Goal: Task Accomplishment & Management: Manage account settings

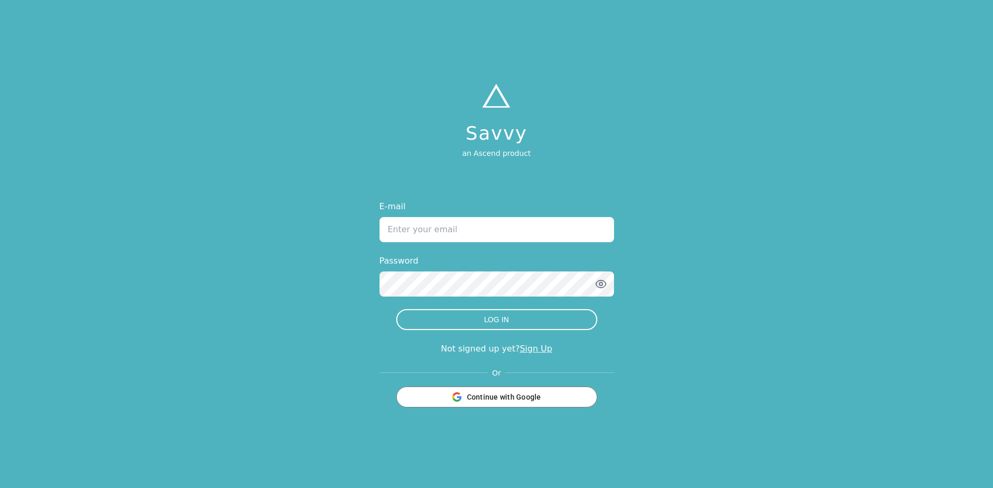
click at [458, 232] on input "E-mail" at bounding box center [497, 229] width 235 height 25
type input "[EMAIL_ADDRESS][DOMAIN_NAME]"
click at [396, 309] on button "LOG IN" at bounding box center [496, 319] width 201 height 21
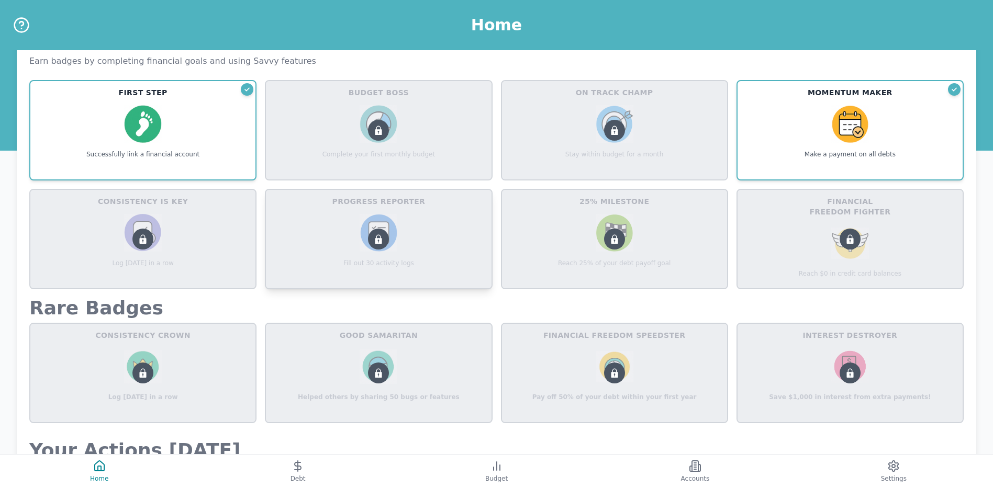
scroll to position [471, 0]
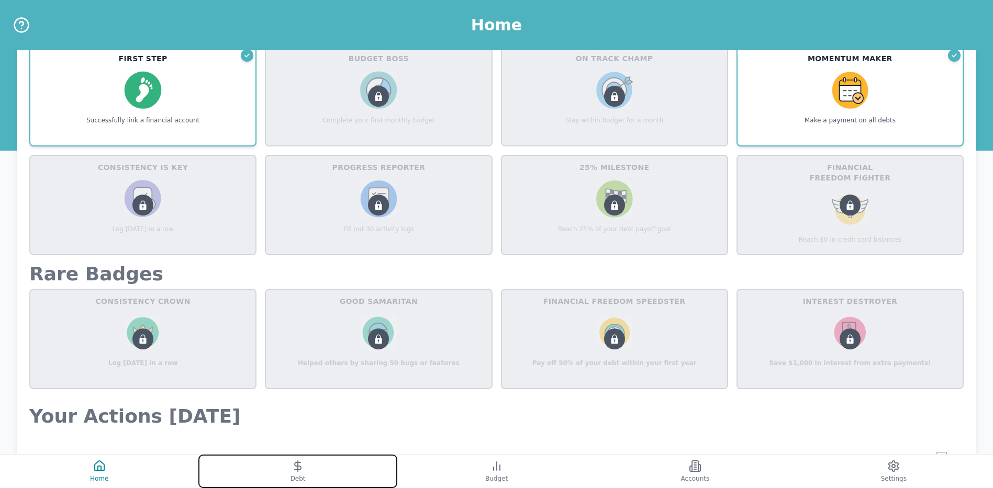
click at [304, 472] on icon at bounding box center [298, 466] width 13 height 13
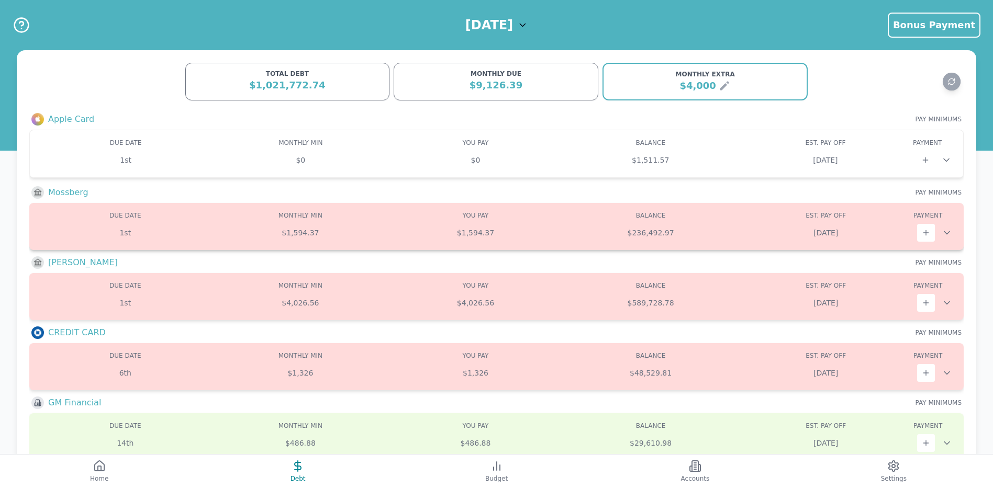
click at [948, 236] on icon at bounding box center [947, 233] width 10 height 10
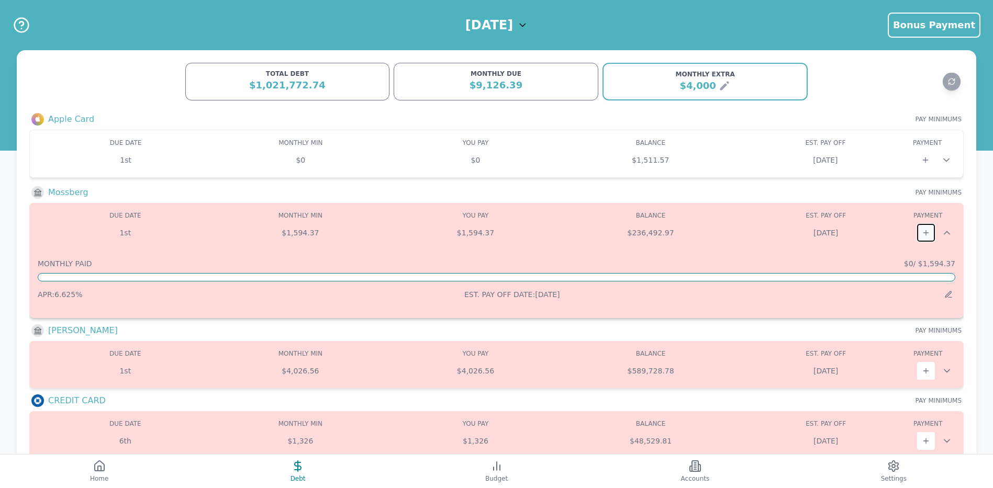
click at [931, 234] on button at bounding box center [926, 233] width 18 height 18
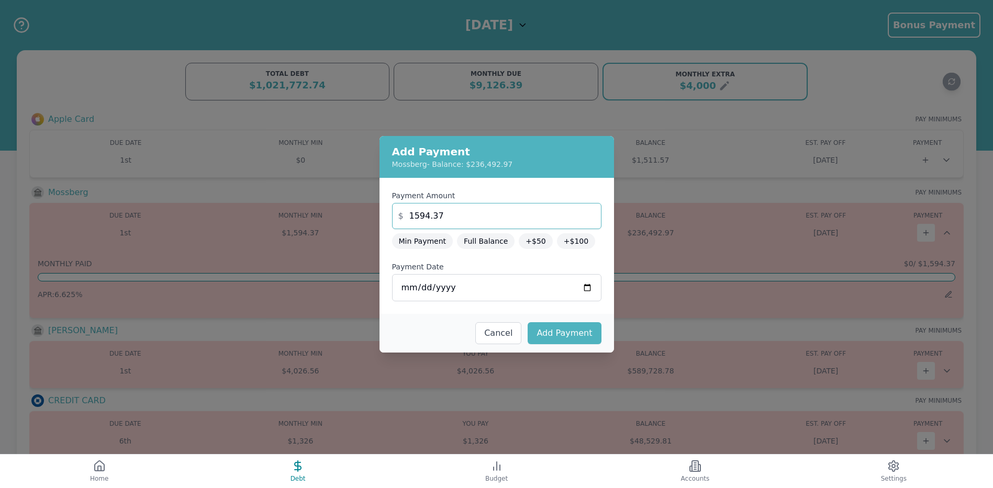
drag, startPoint x: 445, startPoint y: 217, endPoint x: 387, endPoint y: 217, distance: 57.6
click at [387, 217] on div "Payment Amount $ 1594.37 Min Payment Full Balance +$50 +$100 Payment Date [DATE]" at bounding box center [497, 246] width 235 height 136
click at [572, 335] on button "Add Payment" at bounding box center [564, 334] width 73 height 22
type input "1594.37"
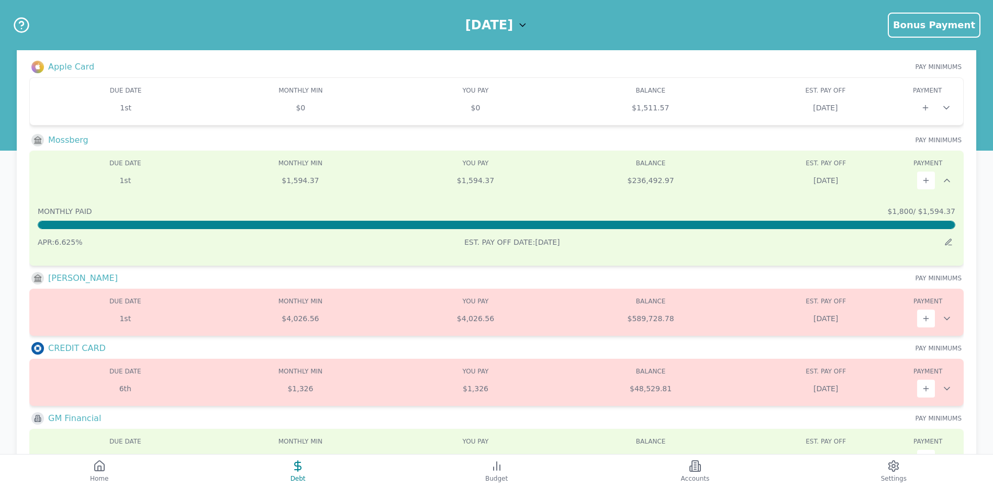
scroll to position [105, 0]
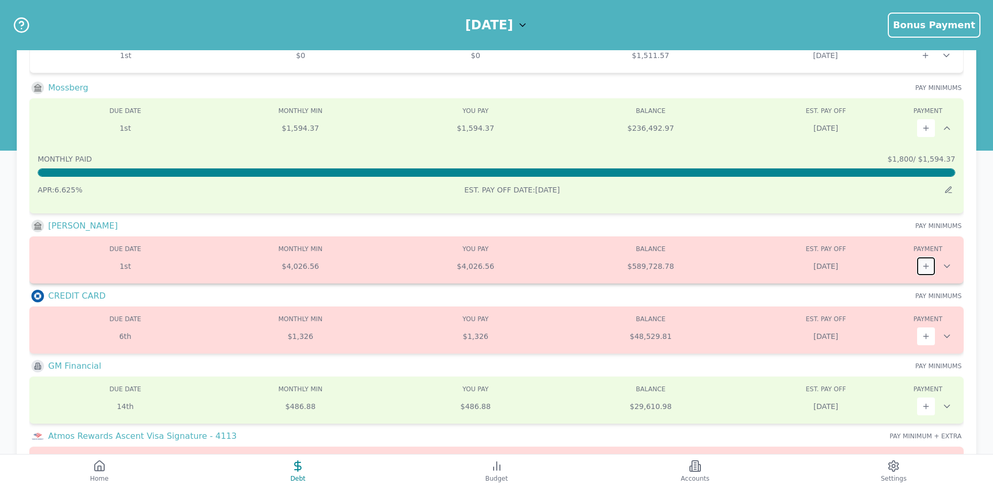
click at [928, 271] on button at bounding box center [926, 267] width 18 height 18
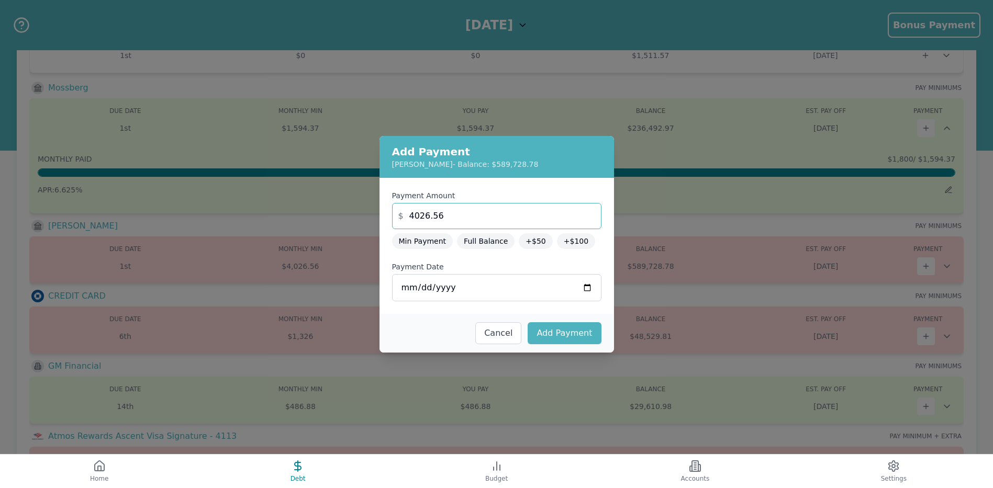
drag, startPoint x: 471, startPoint y: 223, endPoint x: 381, endPoint y: 221, distance: 90.1
click at [381, 221] on div "Payment Amount $ 4026.56 Min Payment Full Balance +$50 +$100 Payment Date [DATE]" at bounding box center [497, 246] width 235 height 136
click at [551, 336] on button "Add Payment" at bounding box center [564, 334] width 73 height 22
type input "4026.56"
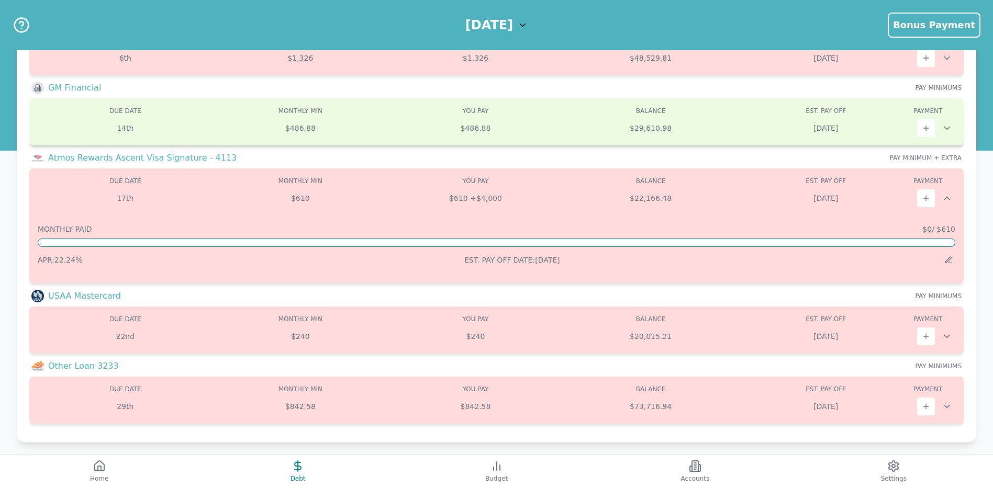
scroll to position [392, 0]
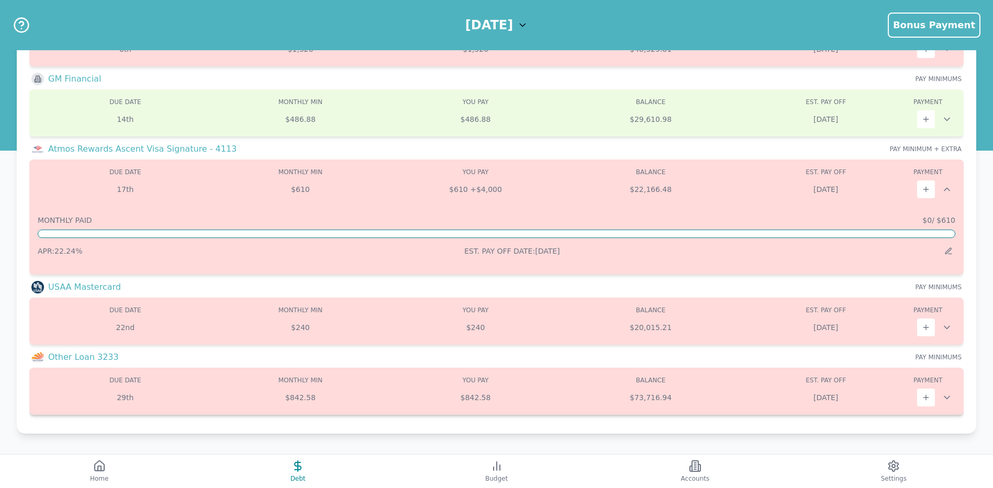
click at [547, 395] on div "$842.58" at bounding box center [475, 398] width 175 height 10
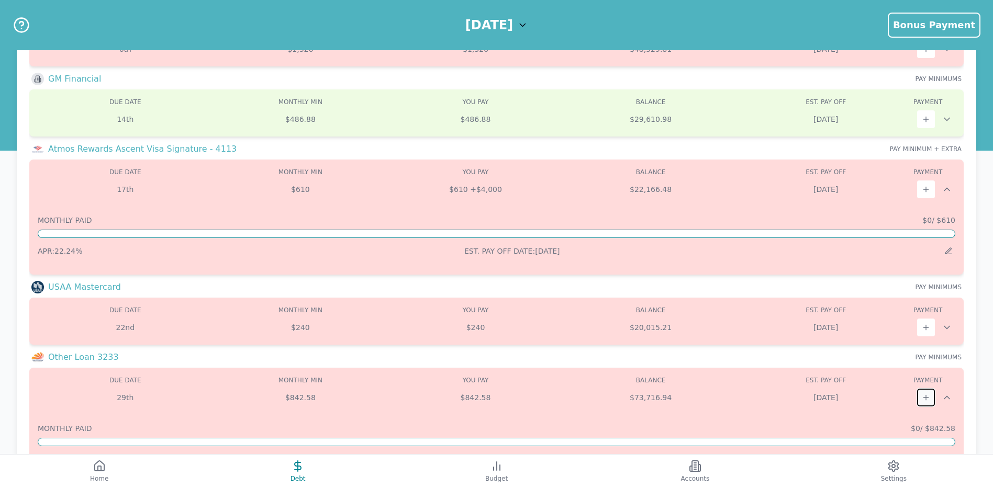
click at [922, 394] on icon at bounding box center [926, 398] width 8 height 8
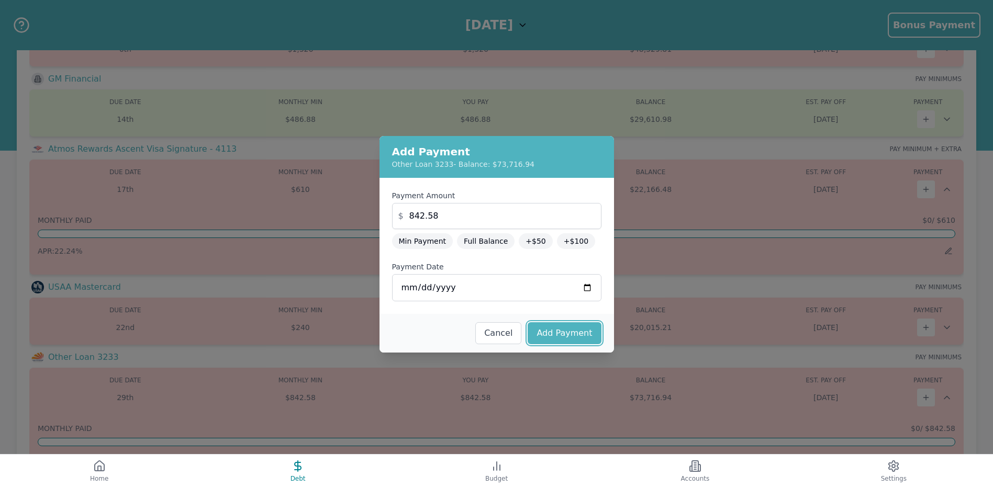
drag, startPoint x: 557, startPoint y: 331, endPoint x: 548, endPoint y: 348, distance: 18.5
click at [557, 331] on button "Add Payment" at bounding box center [564, 334] width 73 height 22
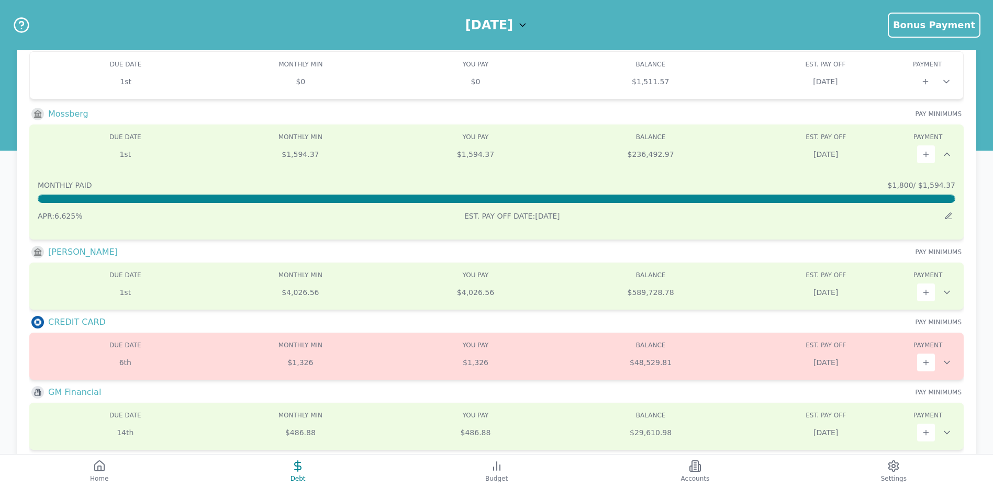
scroll to position [105, 0]
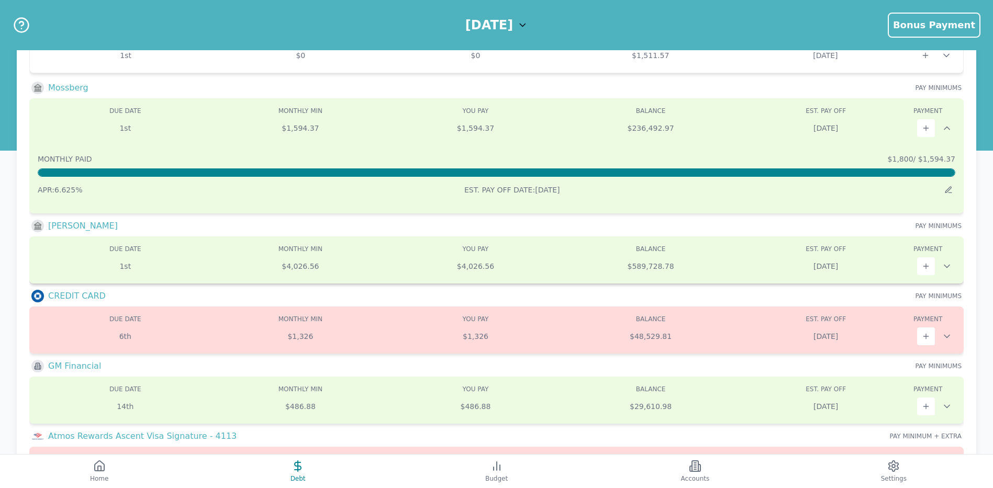
click at [542, 271] on div "$4,026.56" at bounding box center [475, 266] width 175 height 10
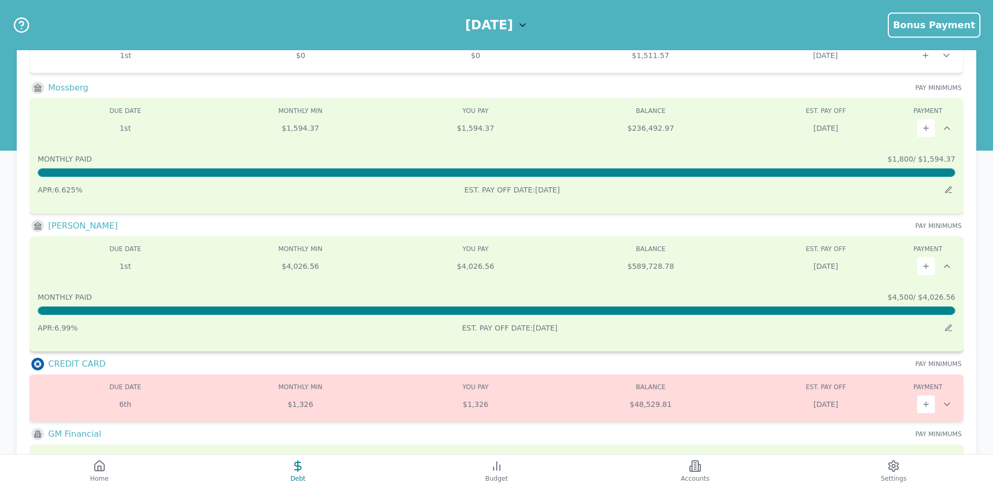
click at [543, 272] on div "1st $4,026.56 $4,026.56 $589,728.78 [DATE]" at bounding box center [497, 267] width 918 height 18
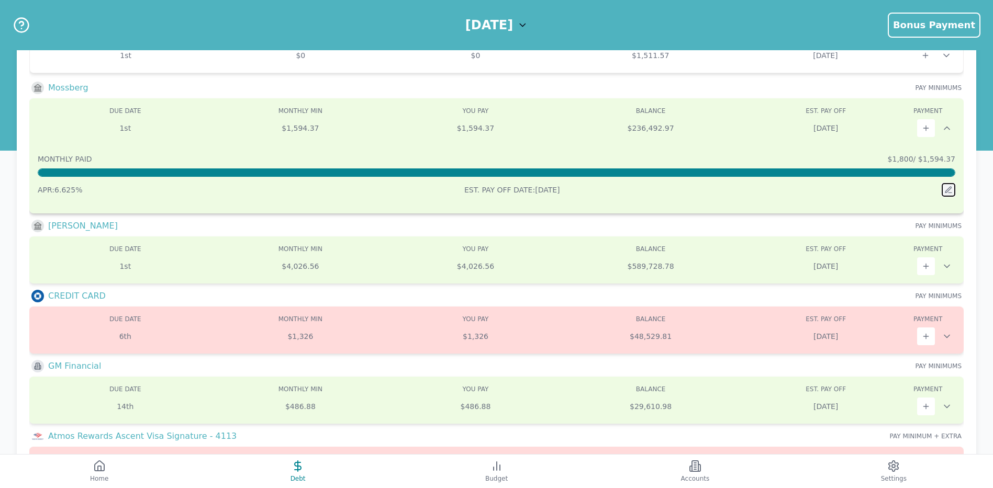
click at [946, 187] on icon at bounding box center [949, 190] width 8 height 8
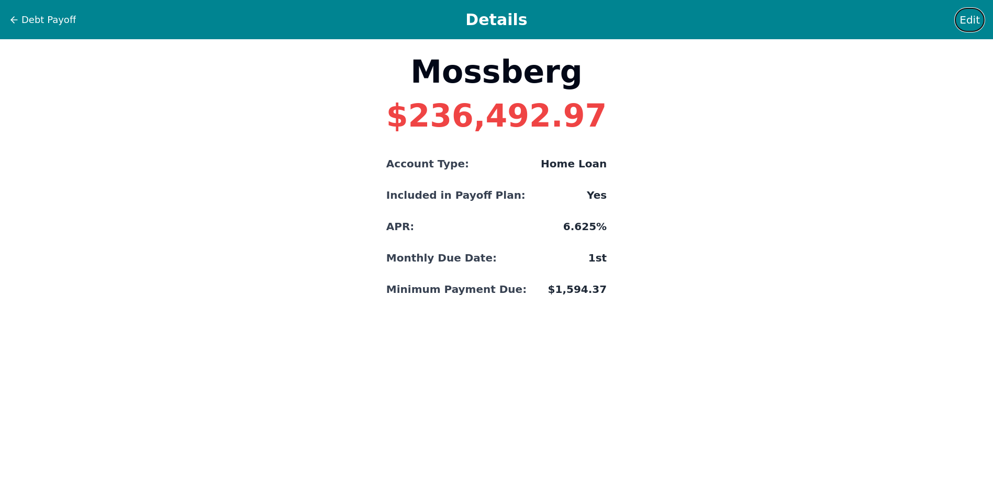
click at [971, 23] on span "Edit" at bounding box center [970, 20] width 20 height 15
select select "home"
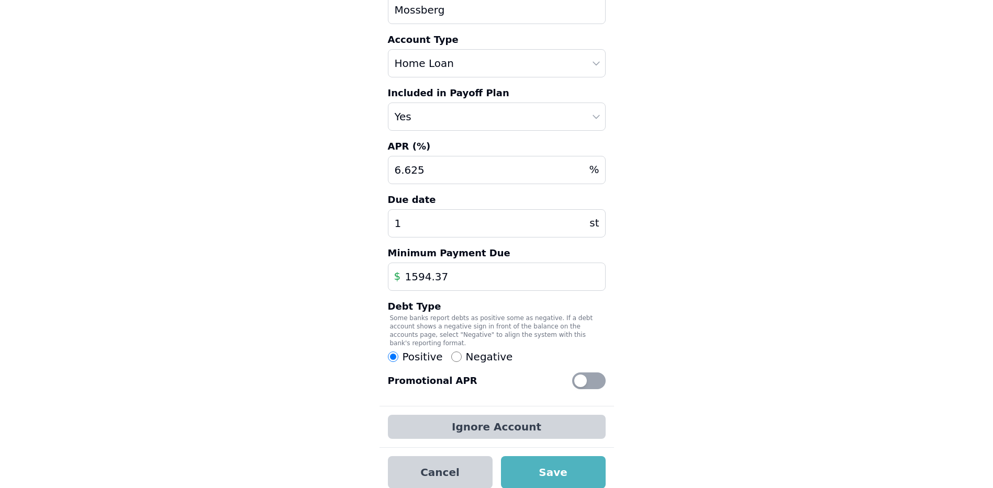
scroll to position [69, 0]
click at [435, 463] on button "Cancel" at bounding box center [440, 472] width 105 height 32
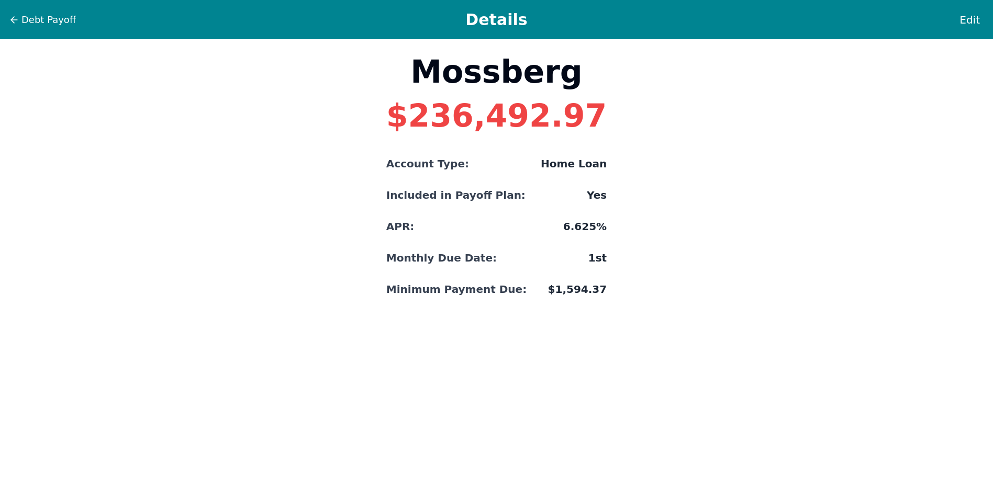
click at [52, 28] on div "Debt Payoff Details Edit" at bounding box center [496, 19] width 993 height 39
click at [52, 21] on span "Debt Payoff" at bounding box center [48, 20] width 54 height 15
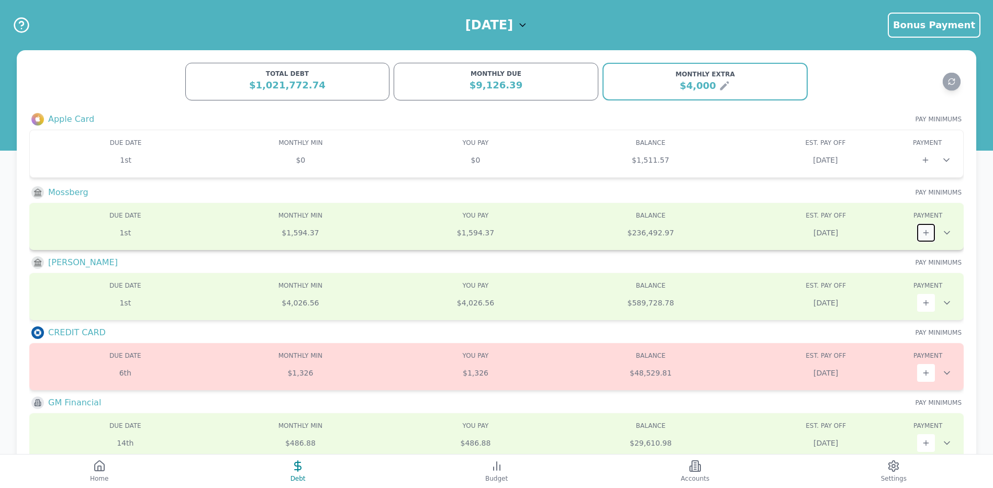
click at [929, 230] on icon at bounding box center [926, 233] width 8 height 8
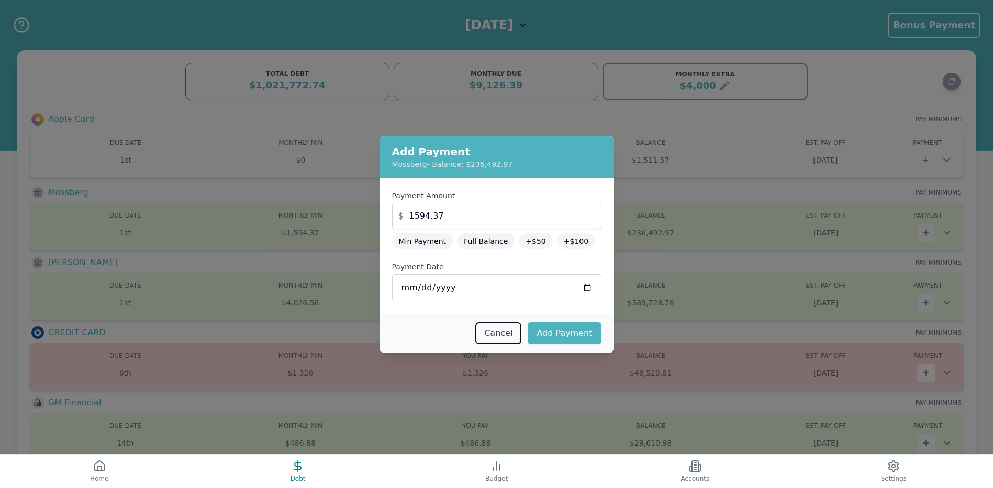
click at [507, 337] on button "Cancel" at bounding box center [498, 334] width 46 height 22
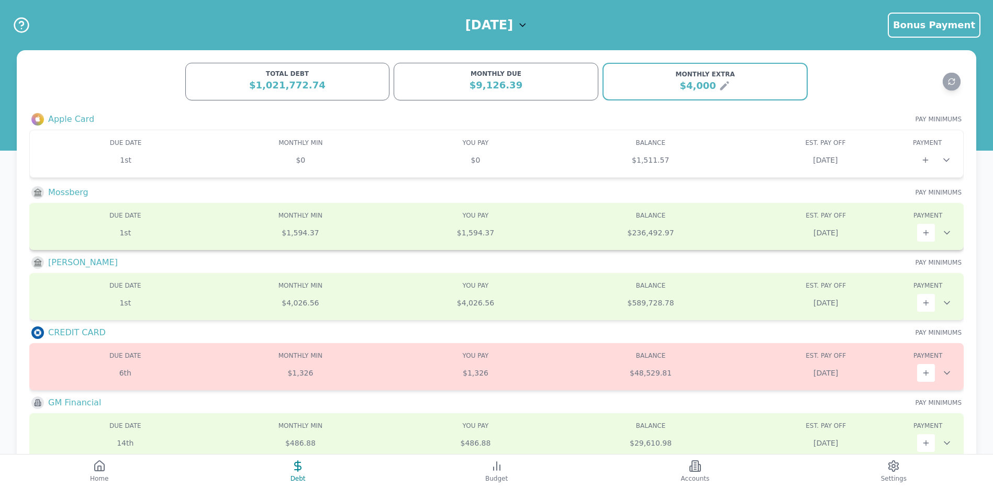
click at [482, 229] on div "$1,594.37" at bounding box center [475, 233] width 175 height 10
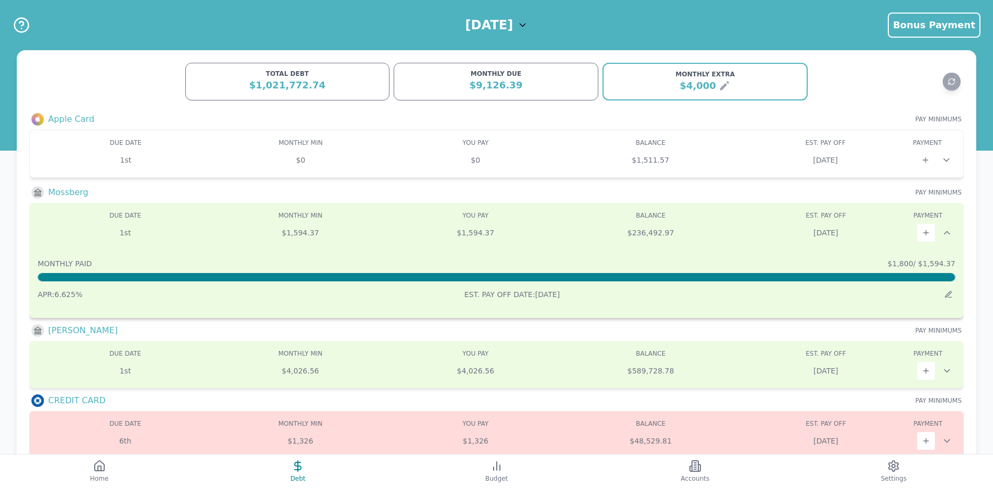
click at [470, 234] on div "$1,594.37" at bounding box center [475, 233] width 175 height 10
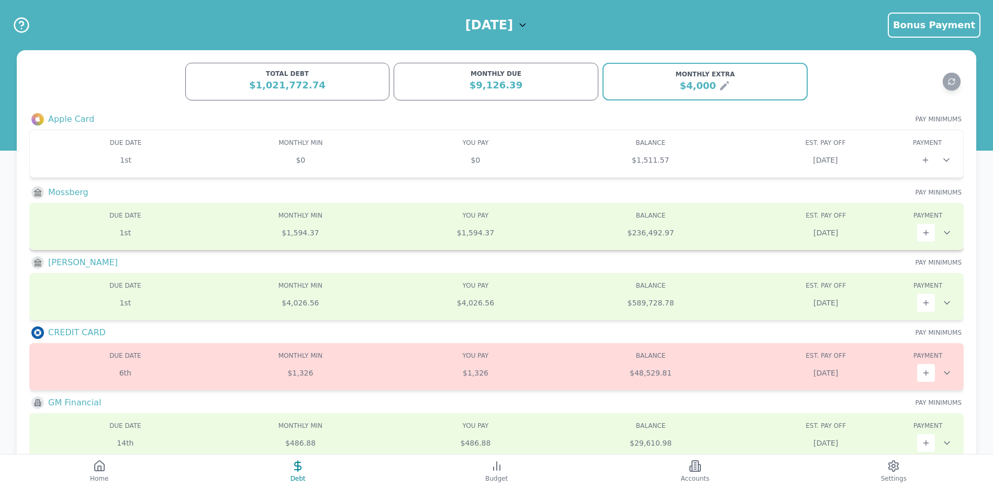
click at [470, 234] on div "$1,594.37" at bounding box center [475, 233] width 175 height 10
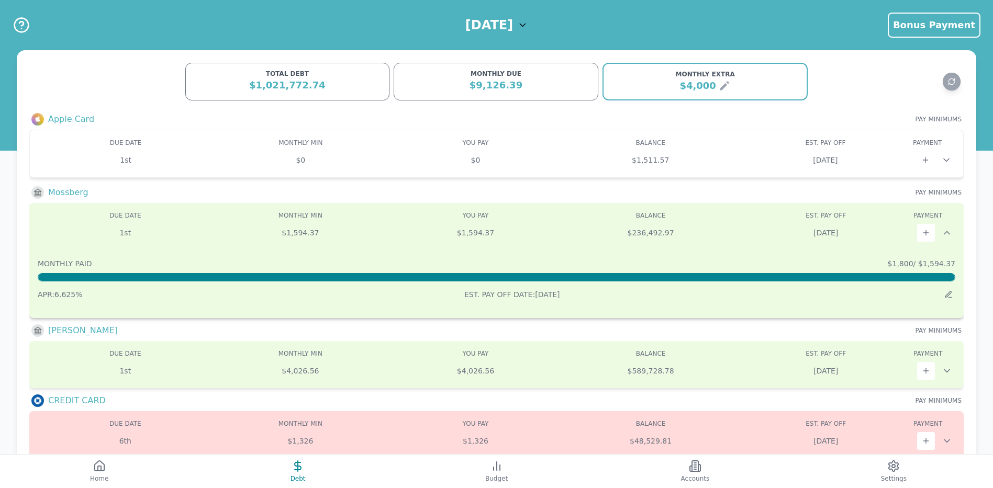
click at [921, 263] on span "$1,800 / $1,594.37" at bounding box center [922, 264] width 68 height 10
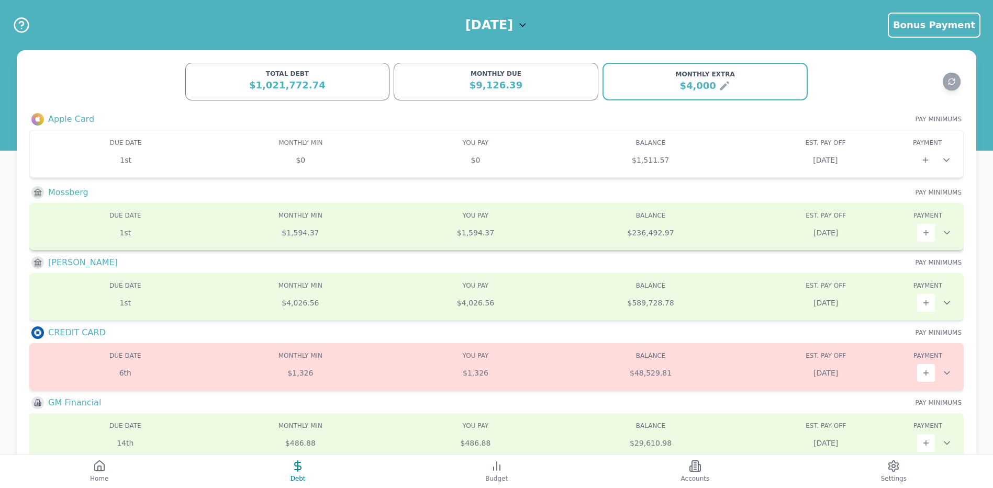
click at [906, 244] on div "Due: 1st Min: $1,594.37 You Pay: $1,594.37 Balance: $236,492.97 DUE DATE MONTHL…" at bounding box center [496, 226] width 935 height 47
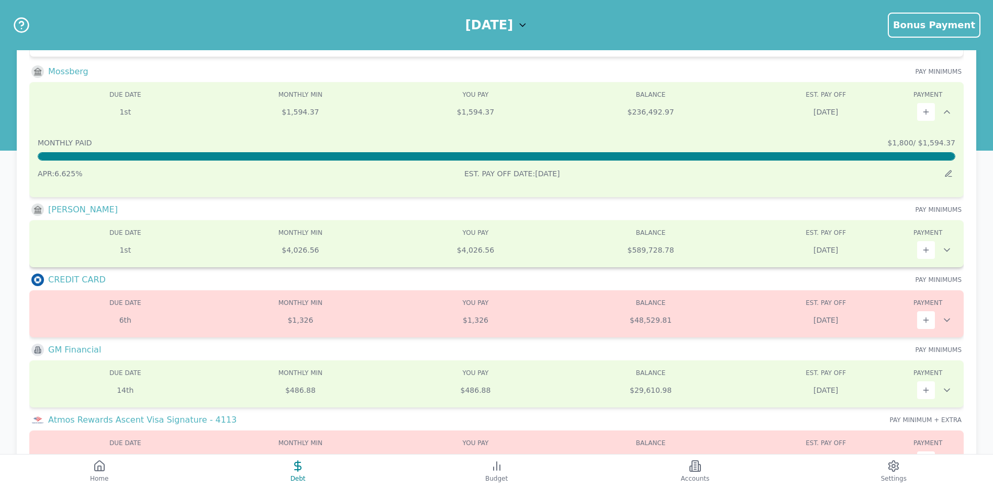
scroll to position [157, 0]
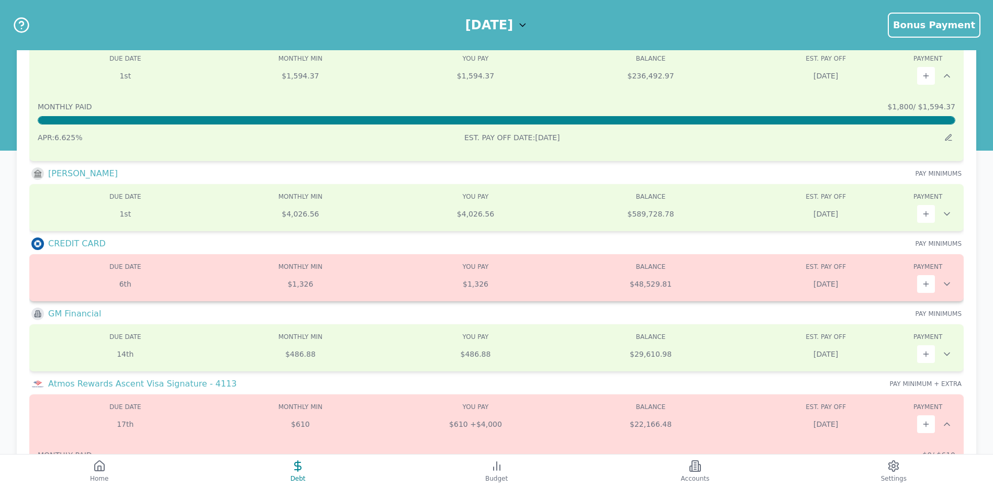
click at [526, 290] on div "6th $1,326 $1,326 $48,529.81 [DATE]" at bounding box center [497, 284] width 918 height 18
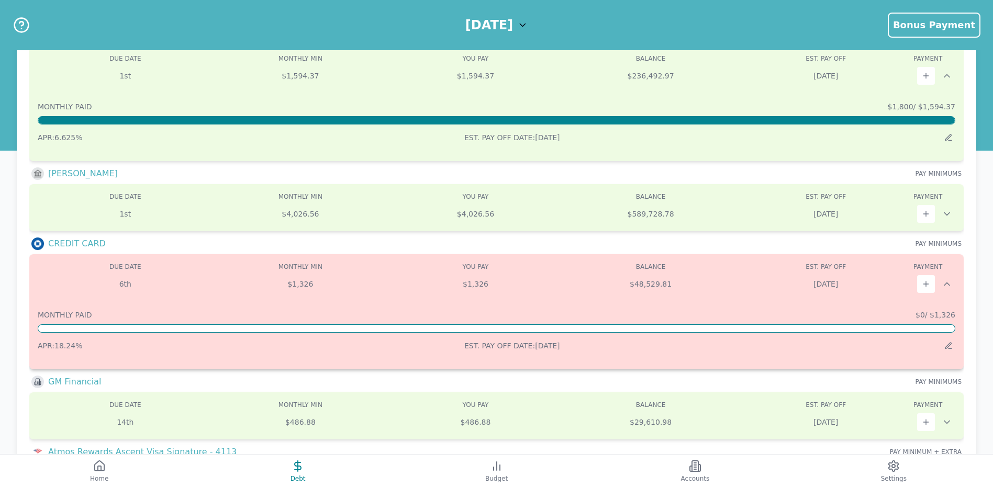
click at [514, 285] on div "$1,326" at bounding box center [475, 284] width 175 height 10
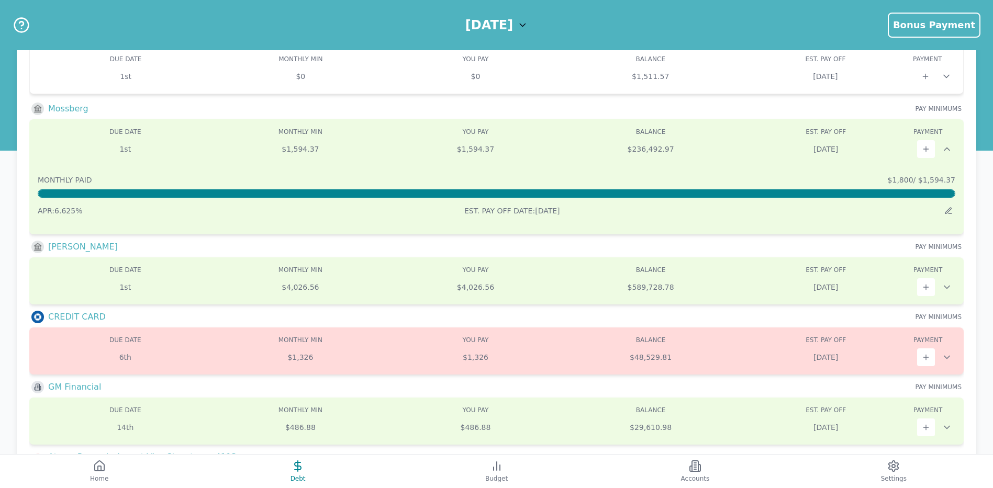
scroll to position [0, 0]
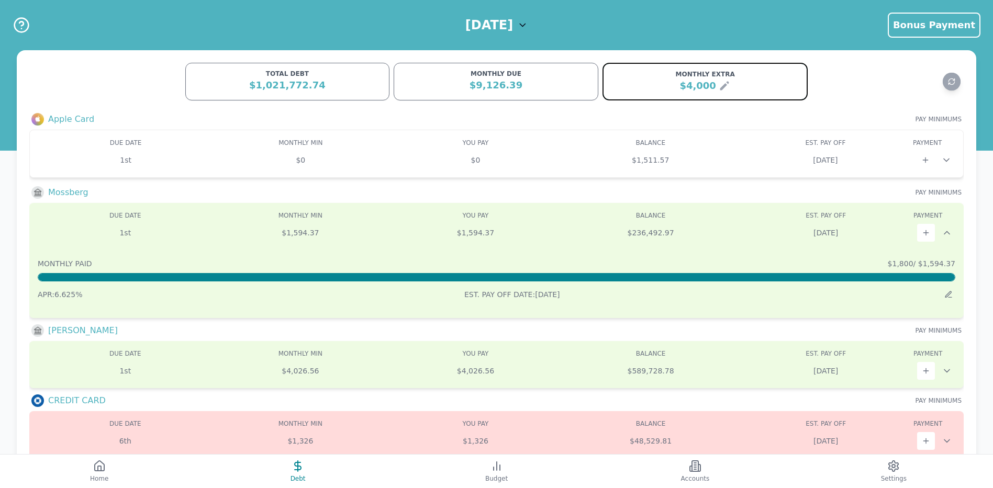
click at [718, 84] on icon at bounding box center [724, 86] width 13 height 13
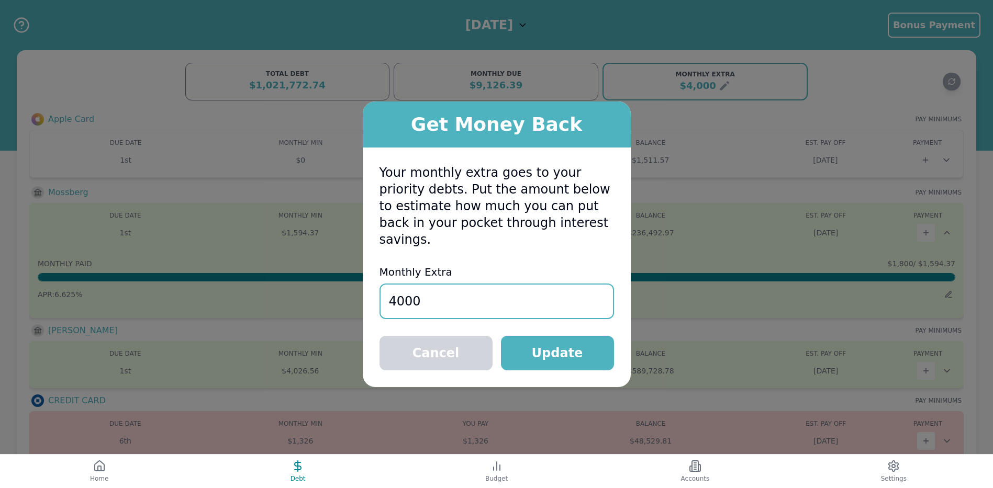
drag, startPoint x: 438, startPoint y: 291, endPoint x: 357, endPoint y: 294, distance: 81.7
click at [357, 294] on div "Get Money Back Your monthly extra goes to your priority debts. Put the amount b…" at bounding box center [496, 244] width 993 height 488
type input "2500"
click at [557, 338] on button "Update" at bounding box center [557, 353] width 113 height 35
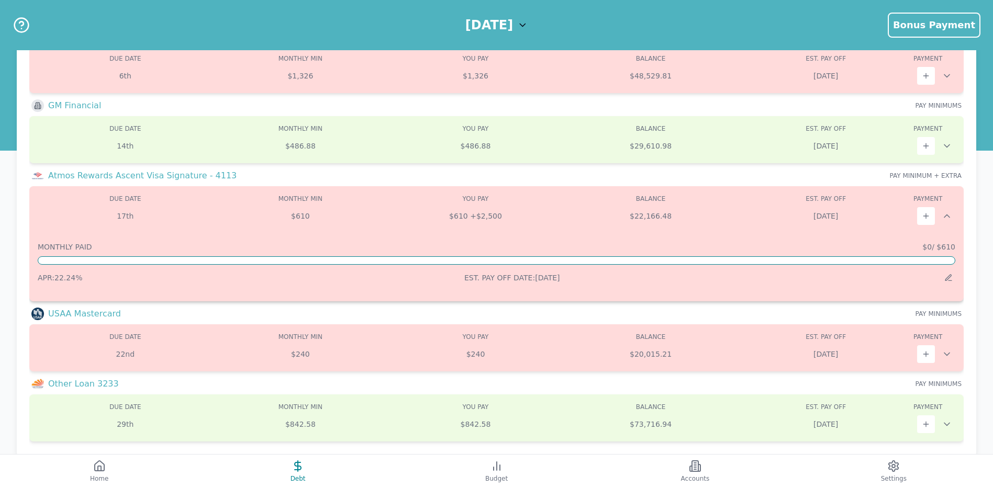
scroll to position [366, 0]
click at [592, 246] on div "MONTHLY PAID $0 / $610" at bounding box center [497, 246] width 918 height 10
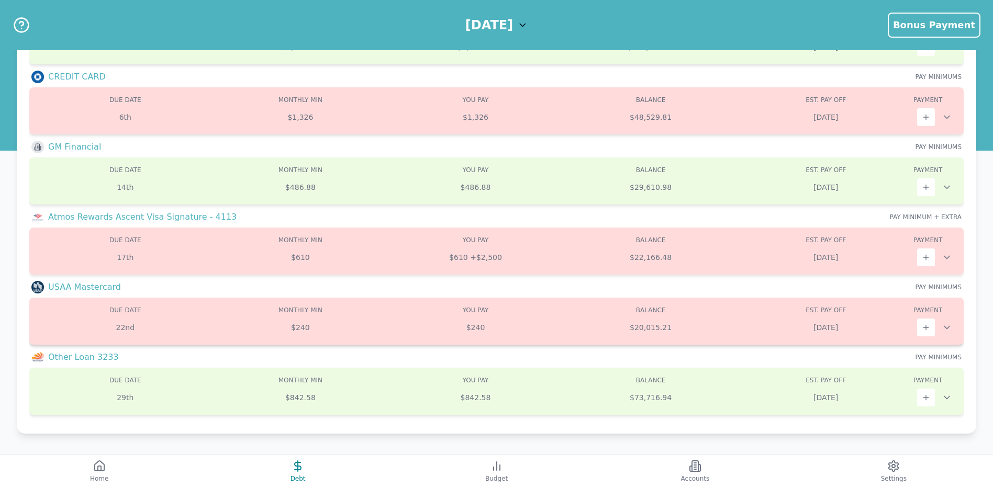
click at [518, 332] on div "$240" at bounding box center [475, 328] width 175 height 10
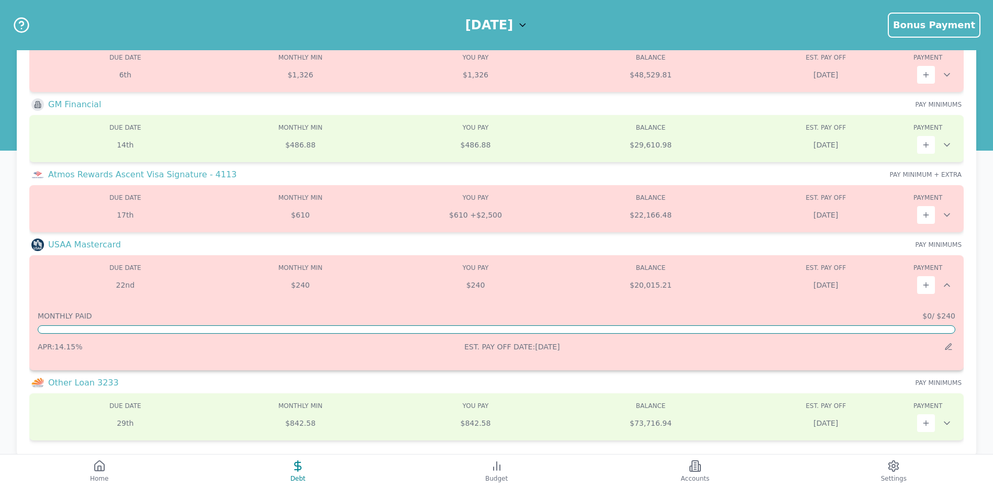
click at [532, 290] on div "$240" at bounding box center [475, 285] width 175 height 10
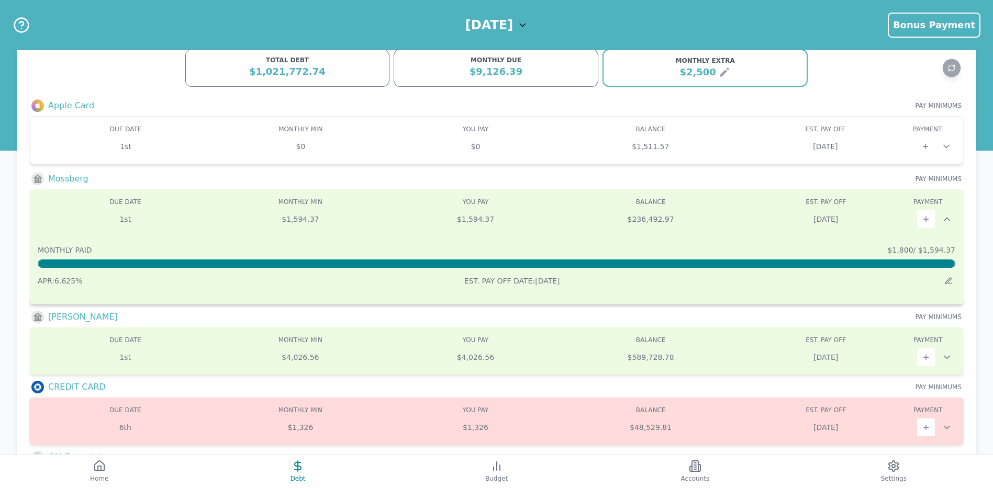
scroll to position [0, 0]
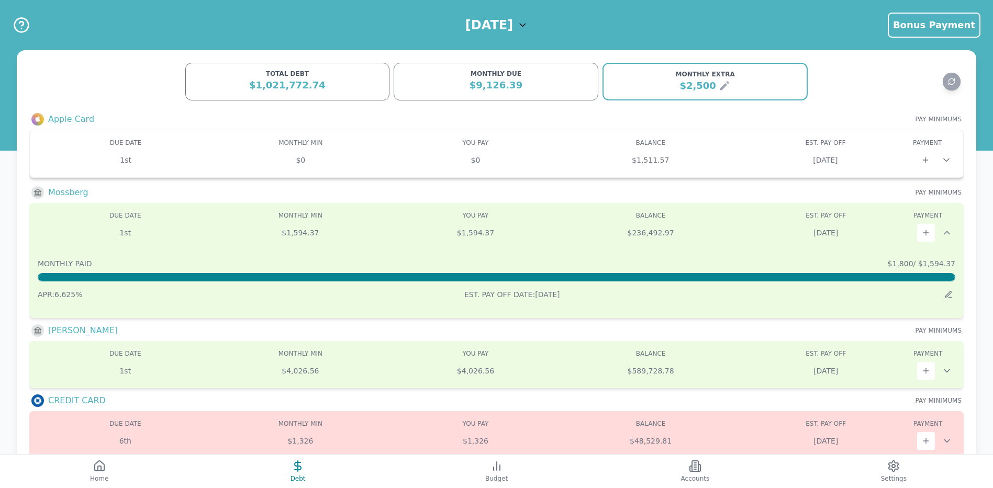
click at [509, 166] on div "1st $0 $0 $1,511.57 [DATE]" at bounding box center [496, 160] width 917 height 18
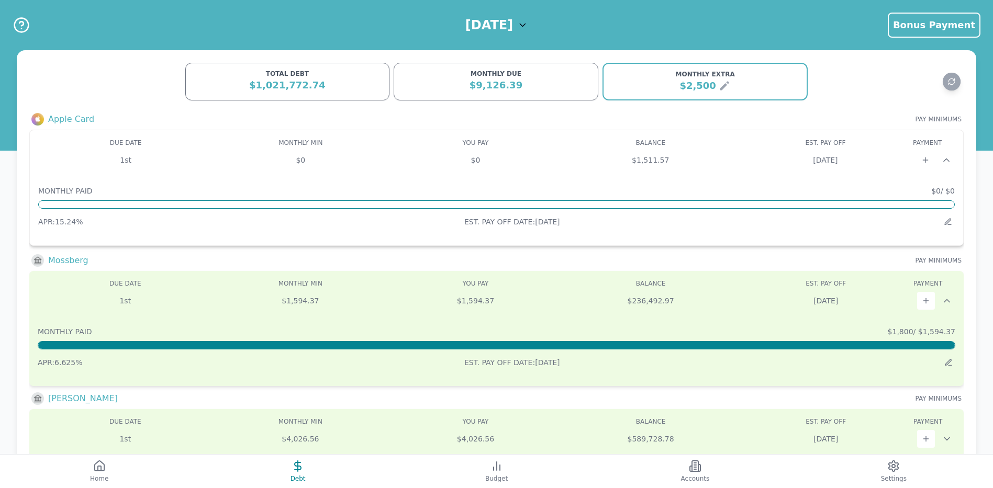
click at [508, 167] on div "1st $0 $0 $1,511.57 [DATE]" at bounding box center [496, 160] width 917 height 18
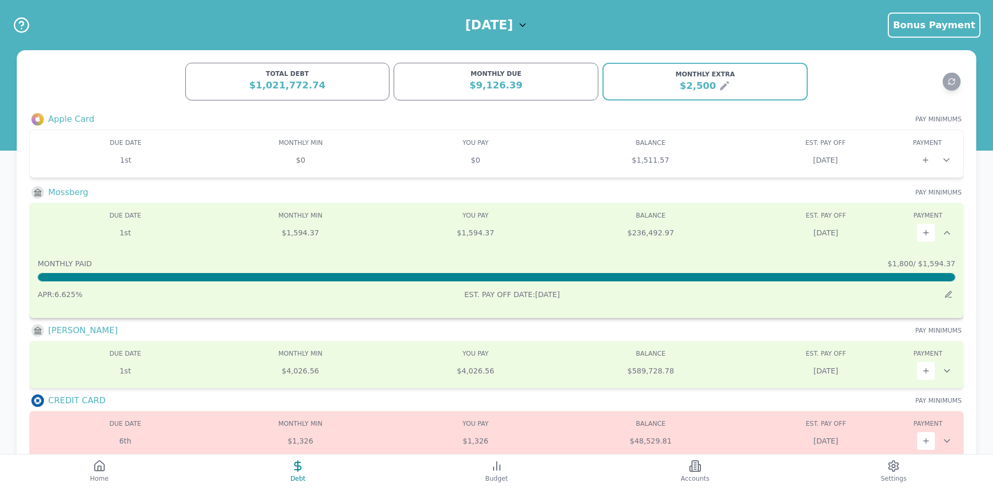
click at [525, 242] on div "Due: 1st Min: $1,594.37 You Pay: $1,594.37 Balance: $236,492.97 DUE DATE MONTHL…" at bounding box center [496, 260] width 935 height 115
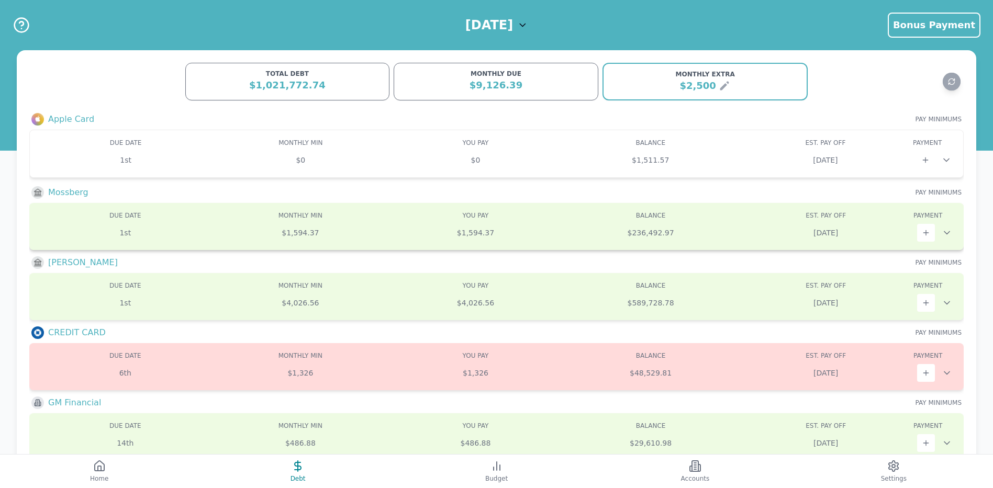
click at [534, 233] on div "$1,594.37" at bounding box center [475, 233] width 175 height 10
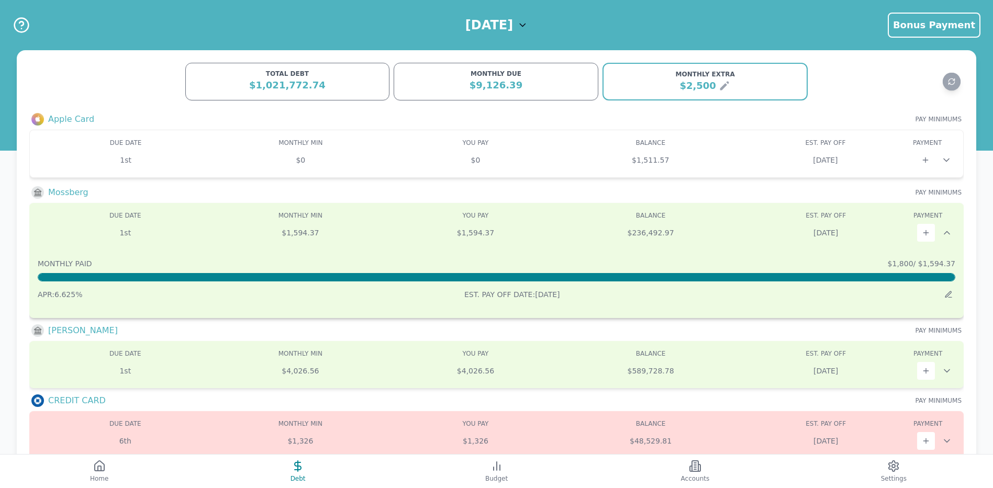
click at [517, 236] on div "$1,594.37" at bounding box center [475, 233] width 175 height 10
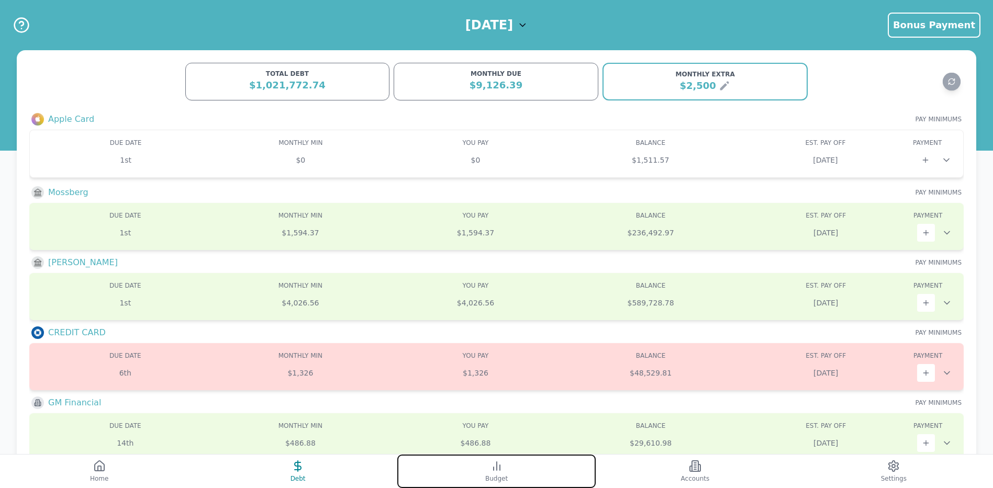
click at [495, 472] on icon at bounding box center [497, 466] width 13 height 13
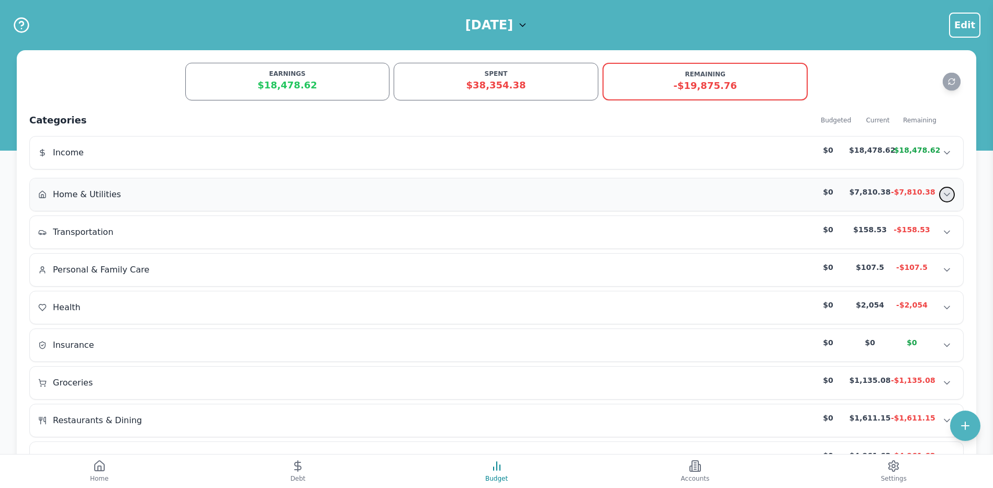
click at [942, 195] on icon "Show transactions" at bounding box center [947, 195] width 10 height 10
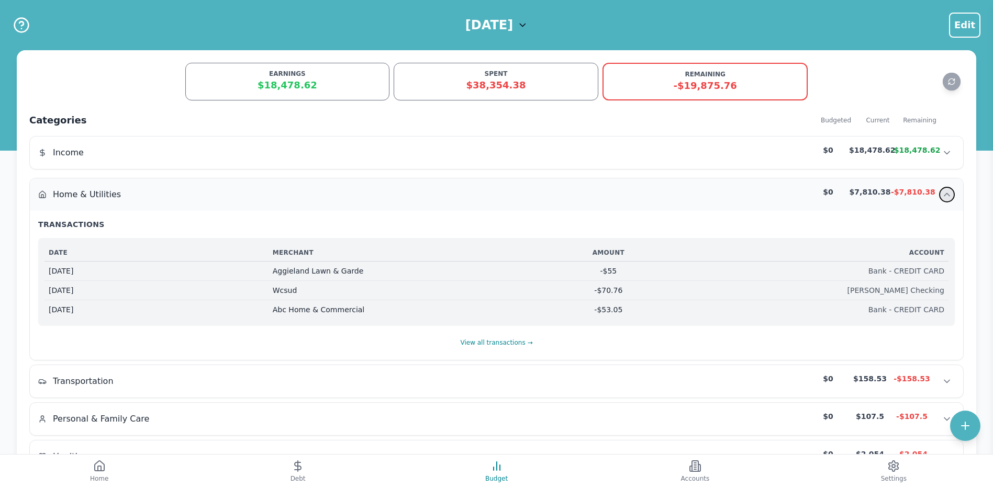
click at [942, 195] on icon "Hide transactions" at bounding box center [947, 195] width 10 height 10
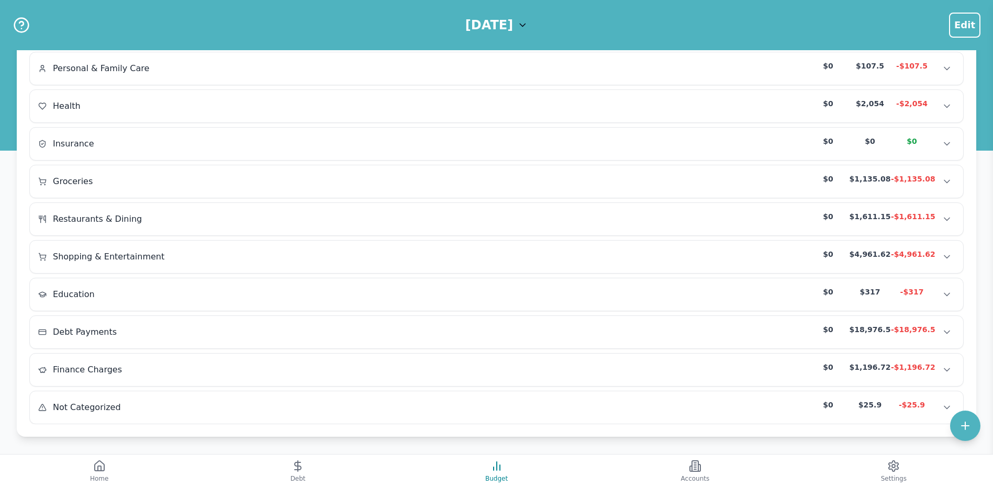
scroll to position [205, 0]
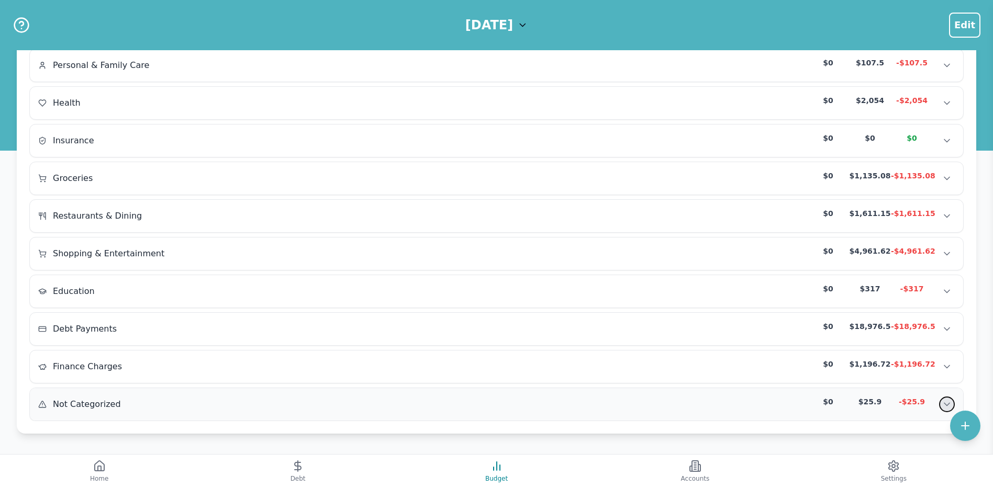
click at [947, 404] on icon "Show transactions" at bounding box center [947, 404] width 10 height 10
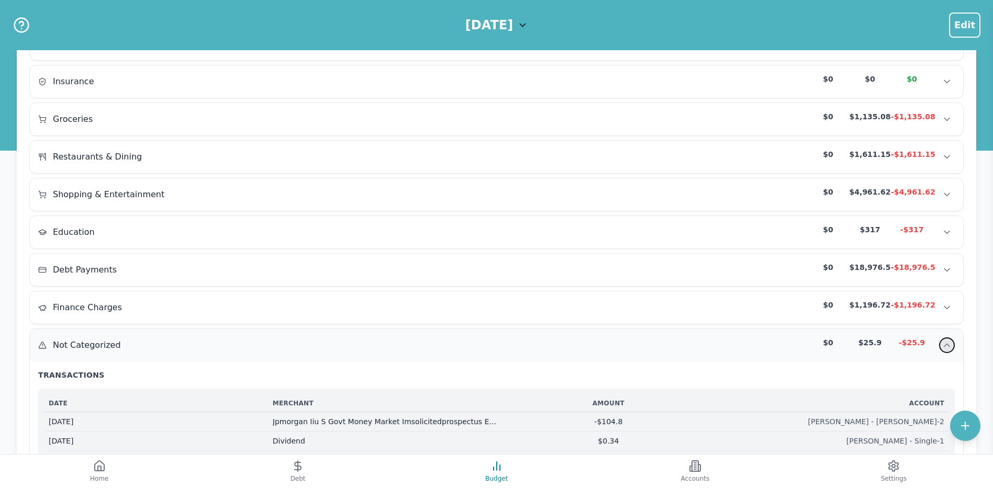
scroll to position [354, 0]
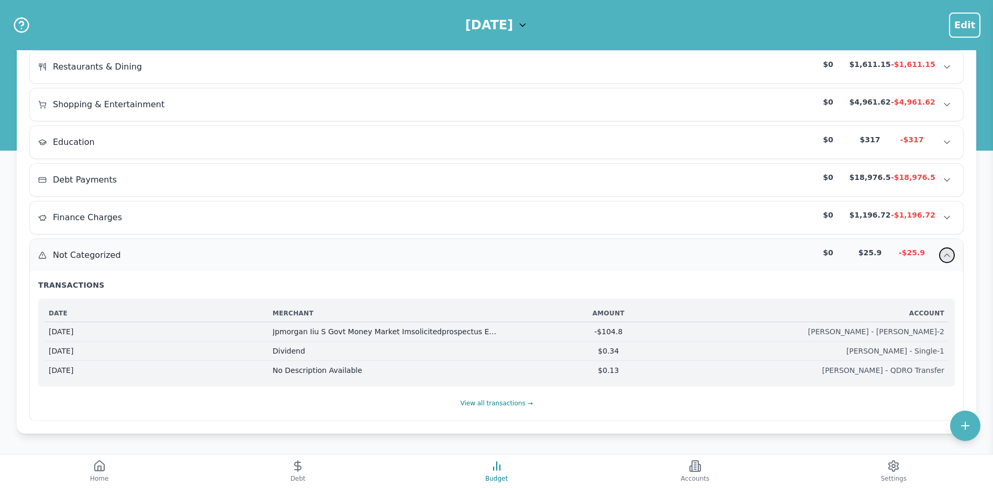
click at [948, 256] on icon "Hide transactions" at bounding box center [947, 255] width 10 height 10
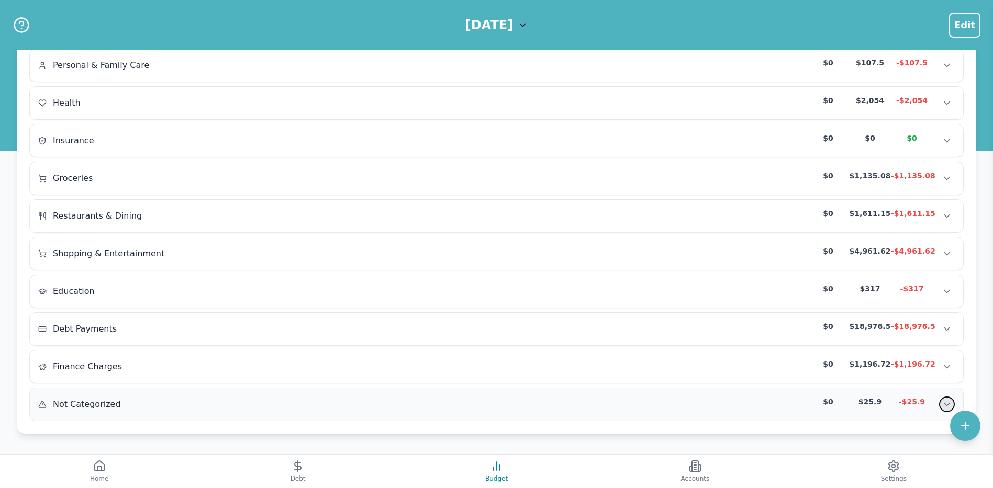
scroll to position [205, 0]
click at [949, 365] on icon "Show transactions" at bounding box center [947, 367] width 10 height 10
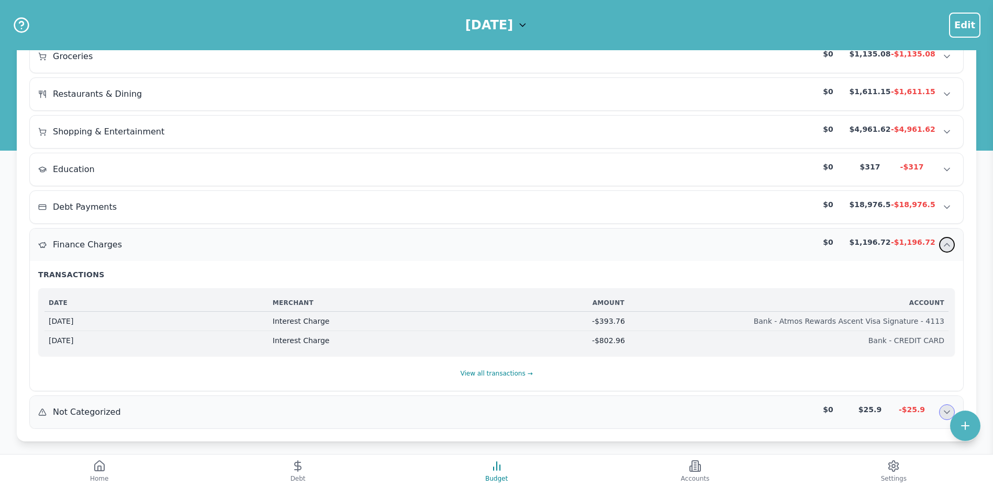
scroll to position [335, 0]
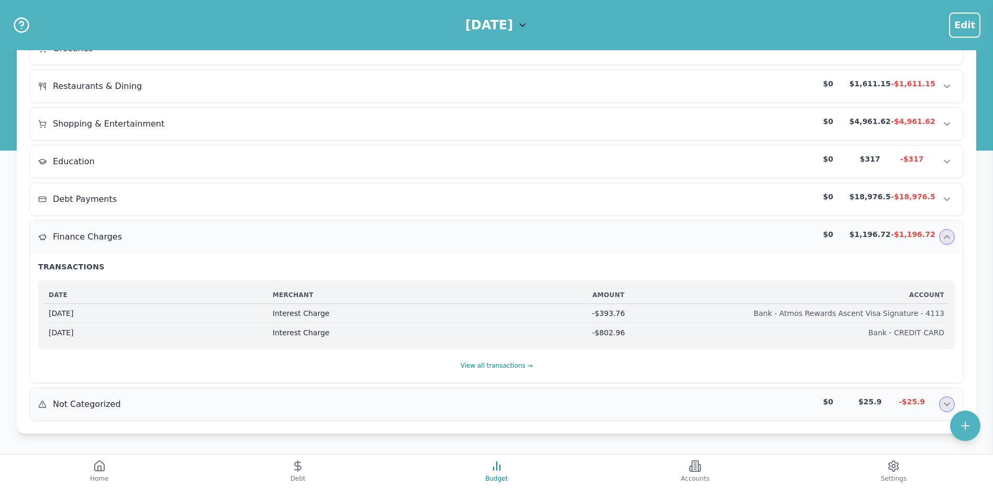
click at [946, 245] on div "Finance Charges $0 $1,196.72 -$1,196.72 Finance Charges $0 $1,196.72 -$1,196.72…" at bounding box center [497, 237] width 934 height 32
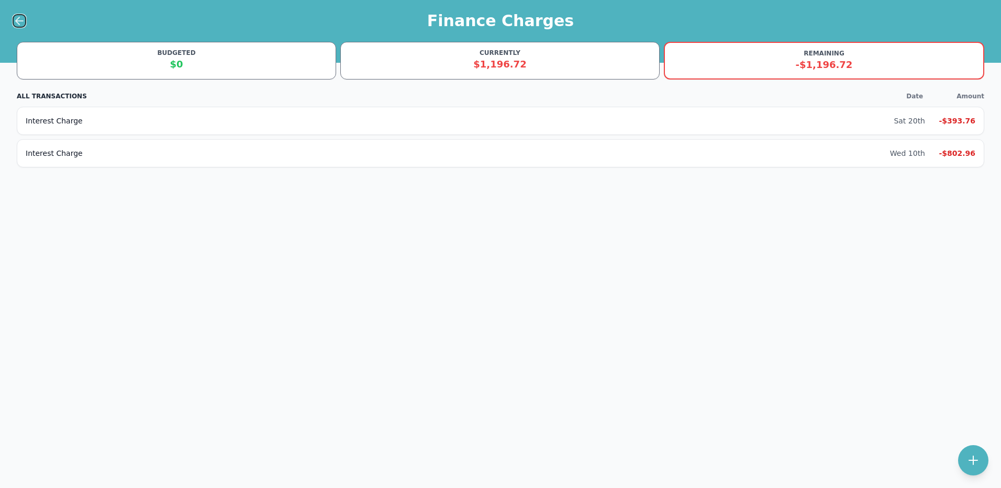
click at [21, 18] on icon at bounding box center [19, 21] width 13 height 13
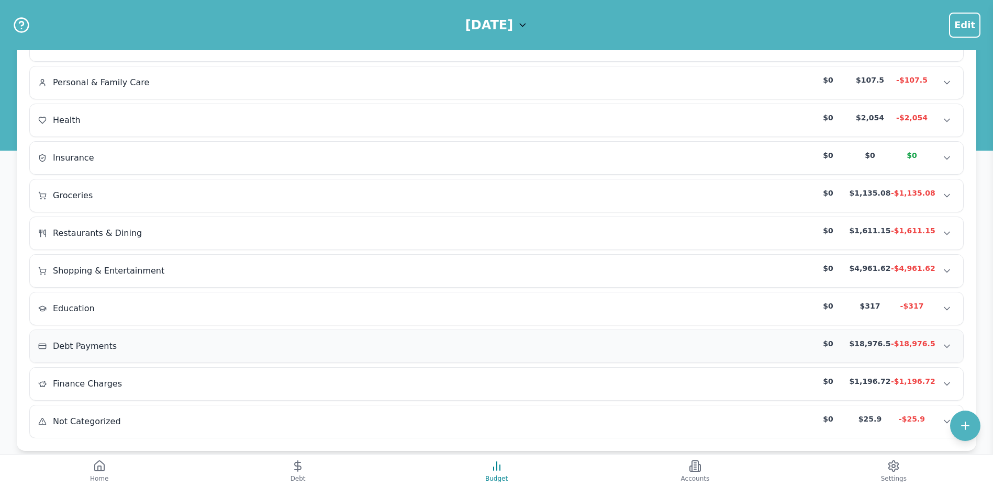
scroll to position [205, 0]
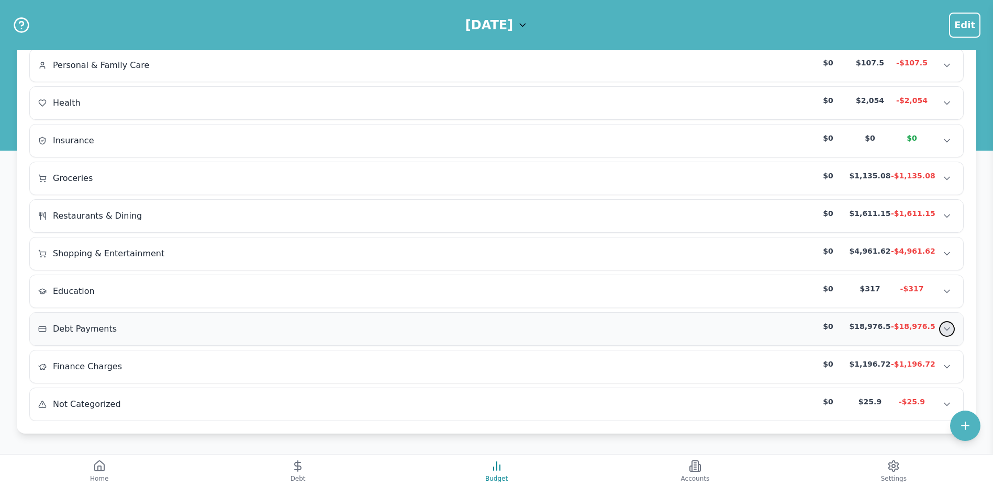
click at [945, 331] on icon "Show transactions" at bounding box center [947, 329] width 10 height 10
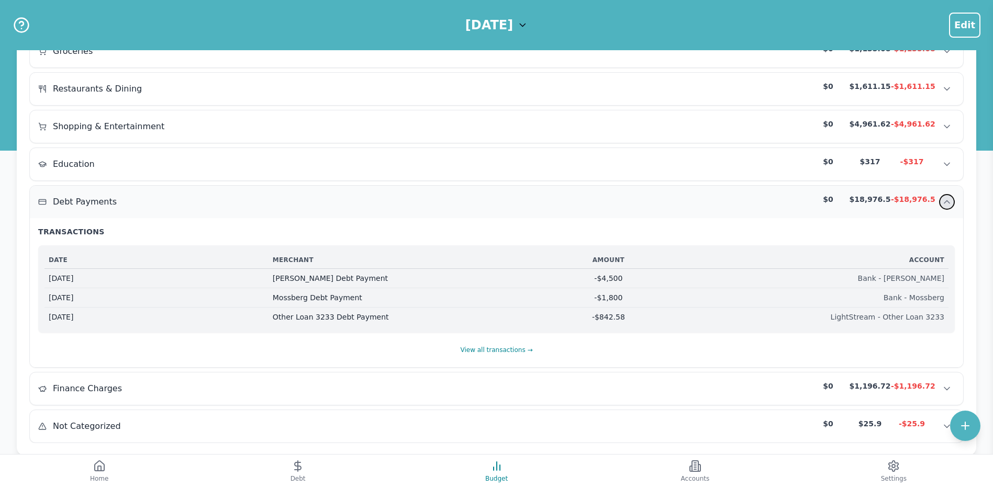
scroll to position [354, 0]
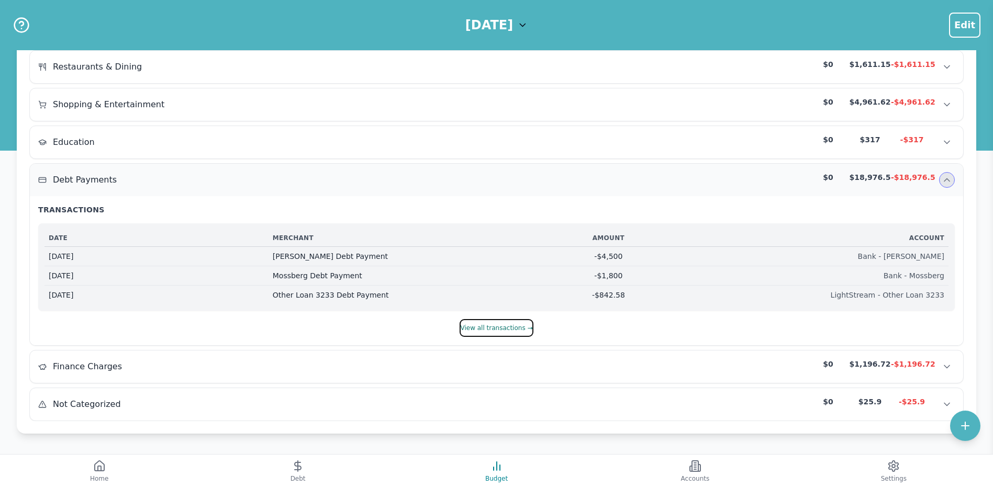
click at [481, 328] on button "View all transactions →" at bounding box center [496, 328] width 73 height 18
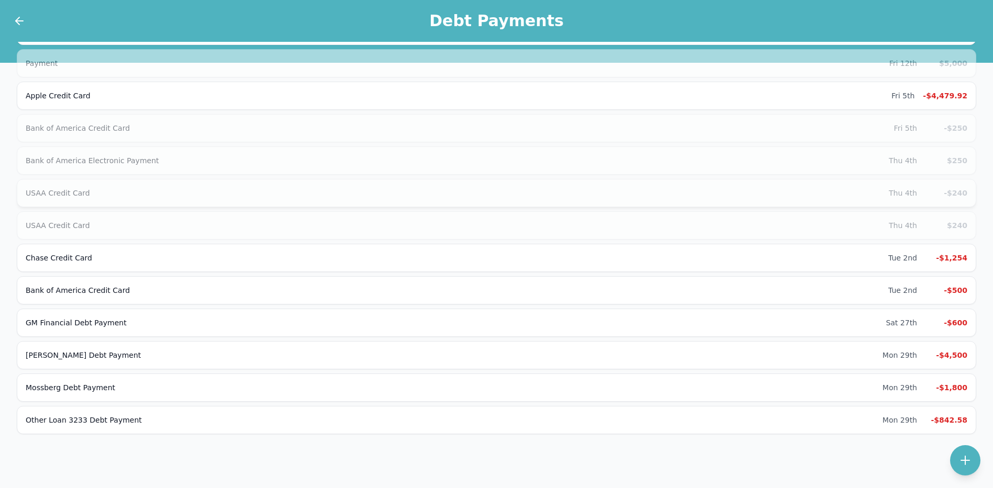
scroll to position [91, 0]
click at [895, 359] on div "Mon 29th" at bounding box center [900, 355] width 35 height 10
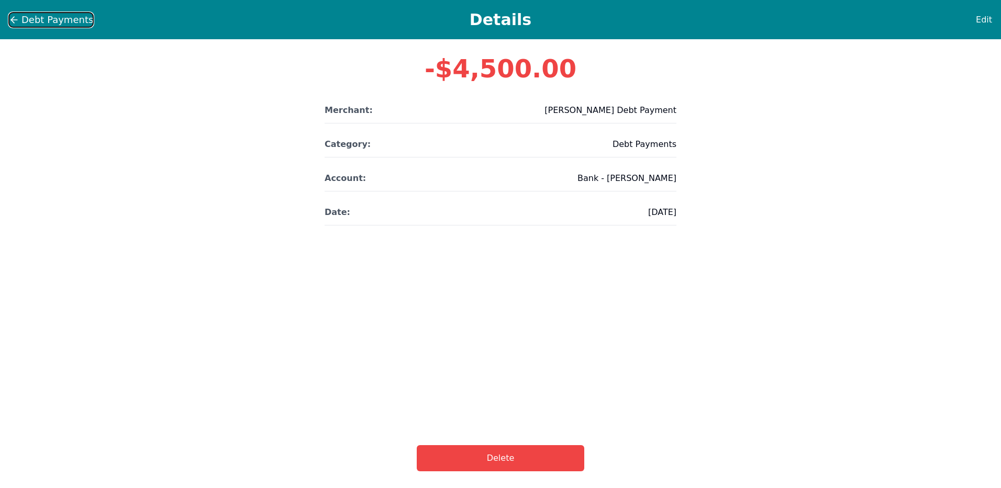
click at [57, 15] on span "Debt Payments" at bounding box center [57, 20] width 72 height 15
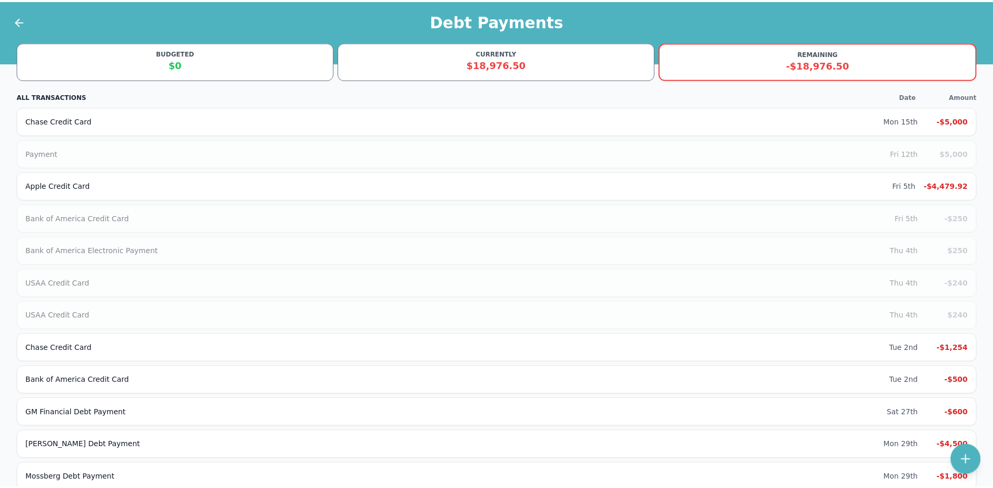
scroll to position [91, 0]
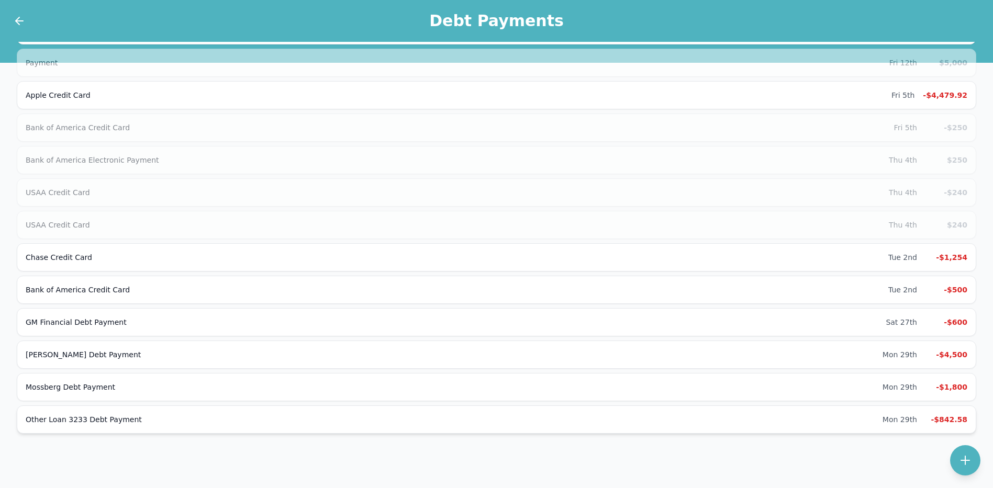
click at [835, 421] on div "Other Loan 3233 Debt Payment" at bounding box center [454, 420] width 857 height 10
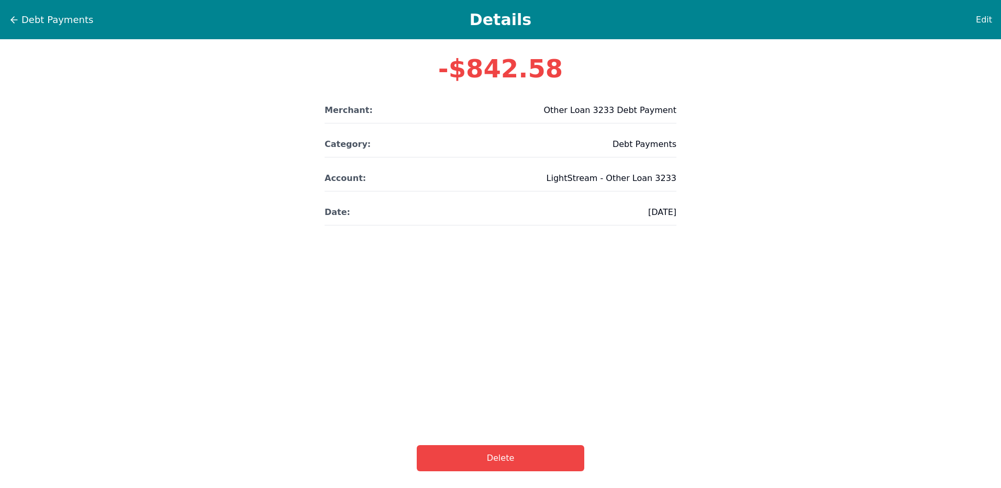
click at [993, 21] on div "Debt Payments Details Edit" at bounding box center [500, 19] width 1001 height 39
click at [993, 19] on div "Debt Payments Details Edit" at bounding box center [500, 19] width 1001 height 39
click at [986, 20] on span "Edit" at bounding box center [984, 20] width 16 height 13
select select "debt"
select select "ACT-742e5c55-983e-4a43-b057-21fcca832060"
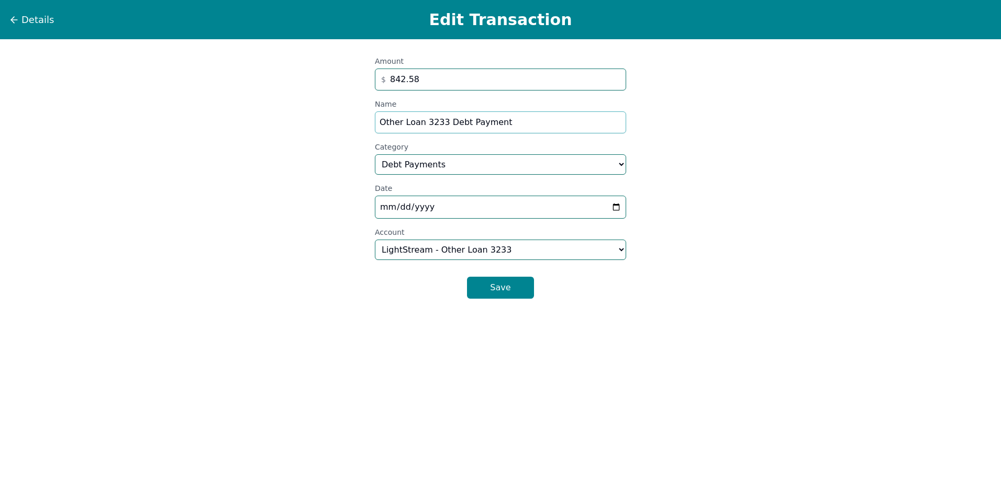
drag, startPoint x: 517, startPoint y: 119, endPoint x: 287, endPoint y: 103, distance: 230.4
click at [287, 103] on div "Details Edit Transaction Amount $ 842.58 Name Other Loan 3233 Debt Payment Cate…" at bounding box center [500, 244] width 1001 height 488
type input "Lighstream-Pool"
click at [402, 159] on select "Select a category... Home & Utilities Transportation Personal & Family Care Hea…" at bounding box center [500, 164] width 251 height 20
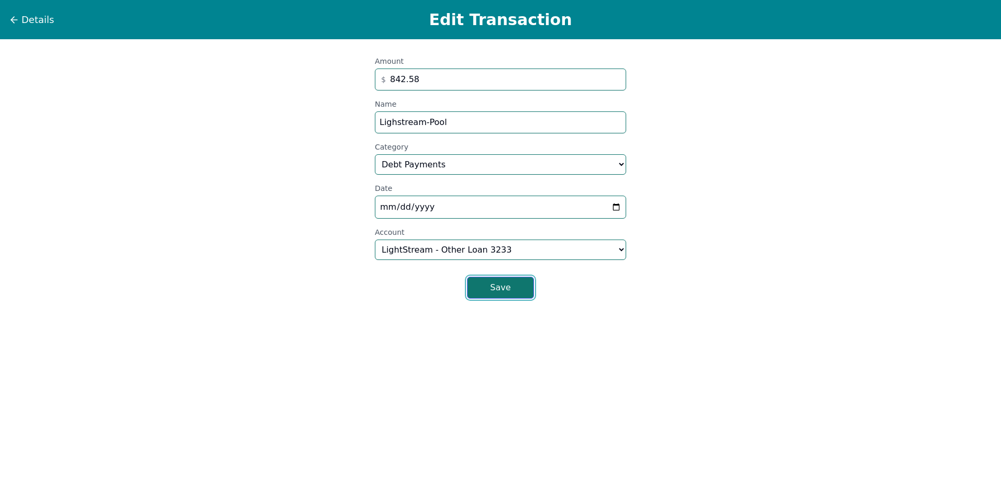
click at [495, 286] on button "Save" at bounding box center [500, 288] width 67 height 22
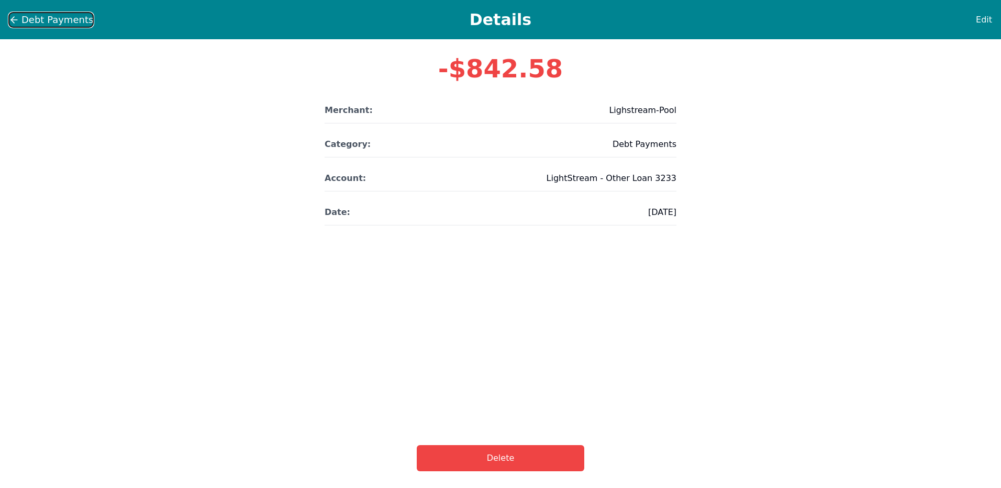
click at [59, 20] on span "Debt Payments" at bounding box center [57, 20] width 72 height 15
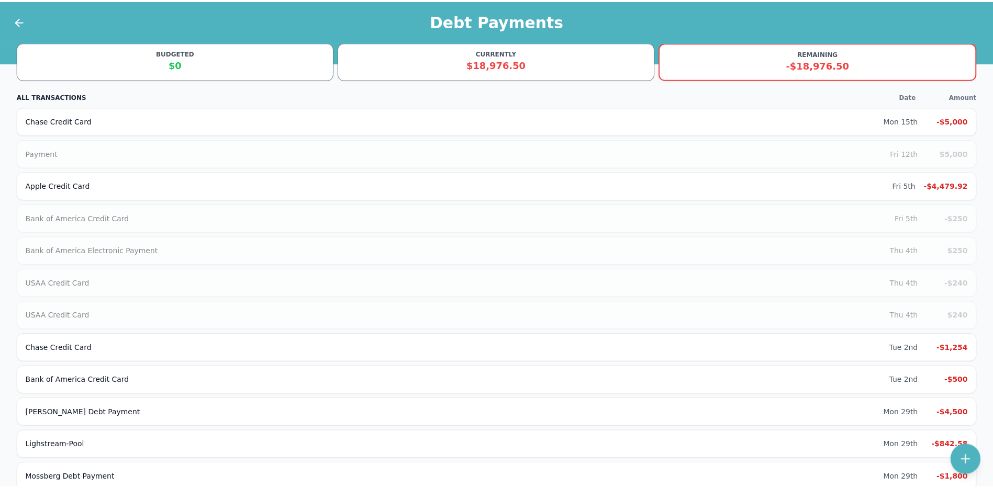
scroll to position [91, 0]
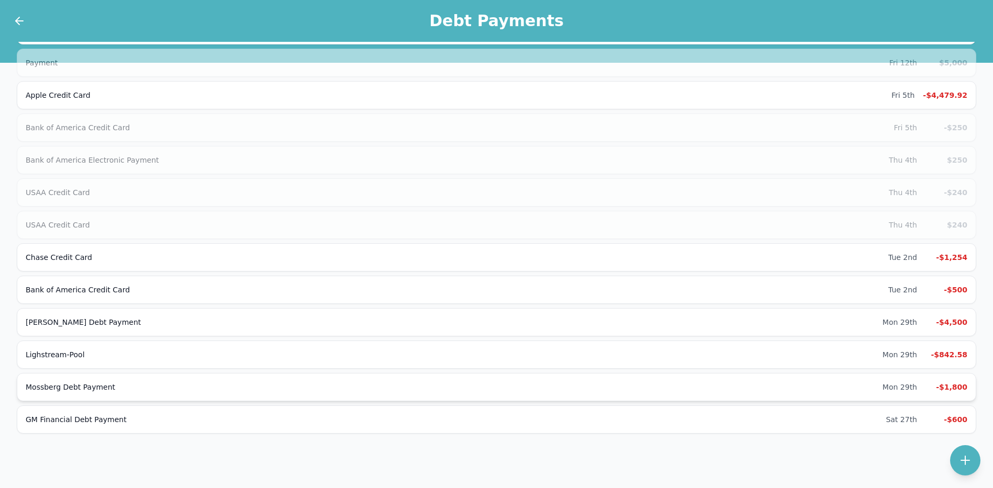
click at [912, 383] on div "Mon 29th" at bounding box center [900, 387] width 35 height 10
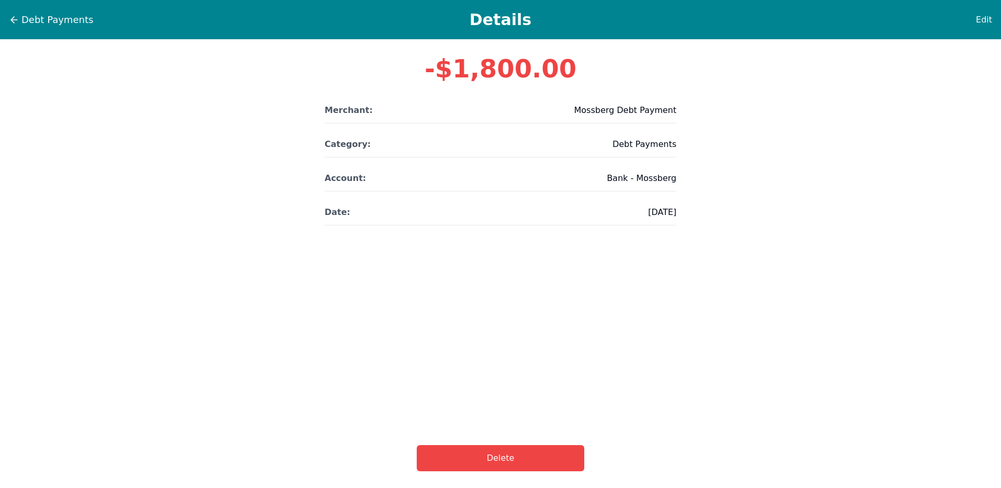
click at [993, 14] on div "Debt Payments Details Edit" at bounding box center [500, 19] width 1001 height 39
click at [989, 16] on span "Edit" at bounding box center [984, 20] width 16 height 13
select select "debt"
select select "ACT-9b8cee3b-6c0f-4c7a-8ae0-28c6e50838de"
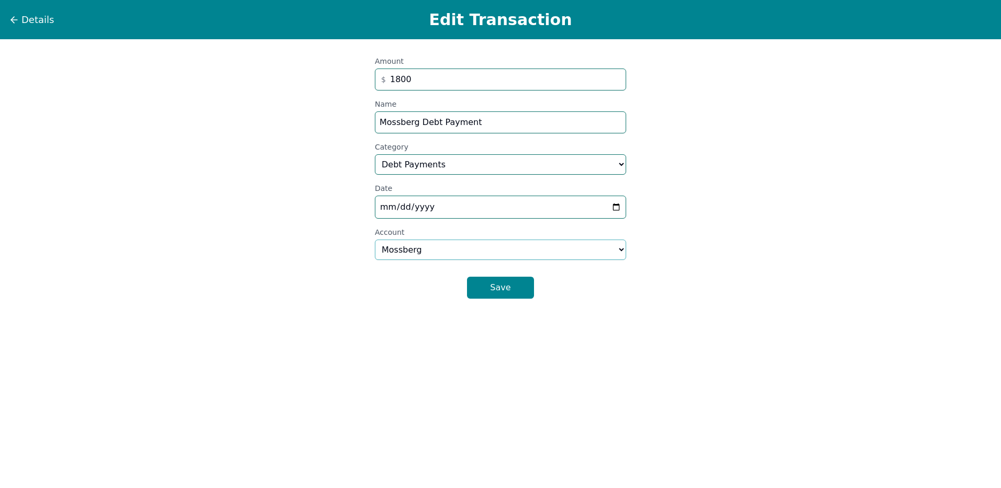
click at [536, 250] on select "Select an account... No account Truck - GM Financial TSP - TSP Atmos Rewards As…" at bounding box center [500, 250] width 251 height 20
click at [537, 251] on select "Select an account... No account Truck - GM Financial TSP - TSP Atmos Rewards As…" at bounding box center [500, 250] width 251 height 20
click at [524, 277] on div "Save" at bounding box center [500, 284] width 251 height 30
click at [497, 296] on button "Save" at bounding box center [500, 288] width 67 height 22
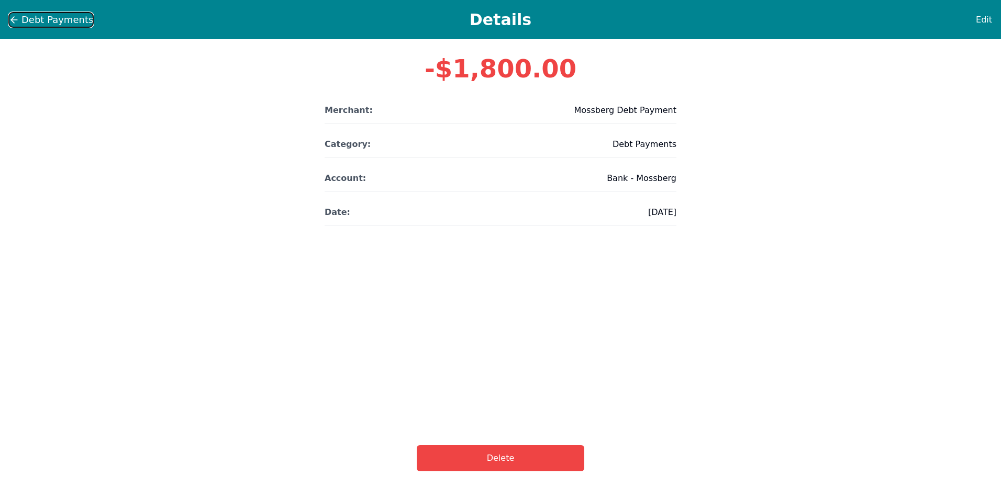
click at [33, 21] on span "Debt Payments" at bounding box center [57, 20] width 72 height 15
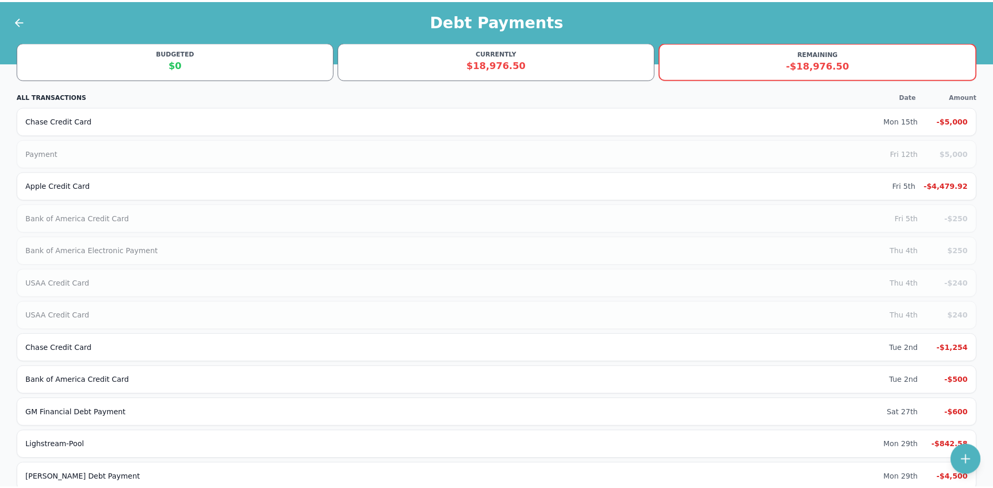
scroll to position [91, 0]
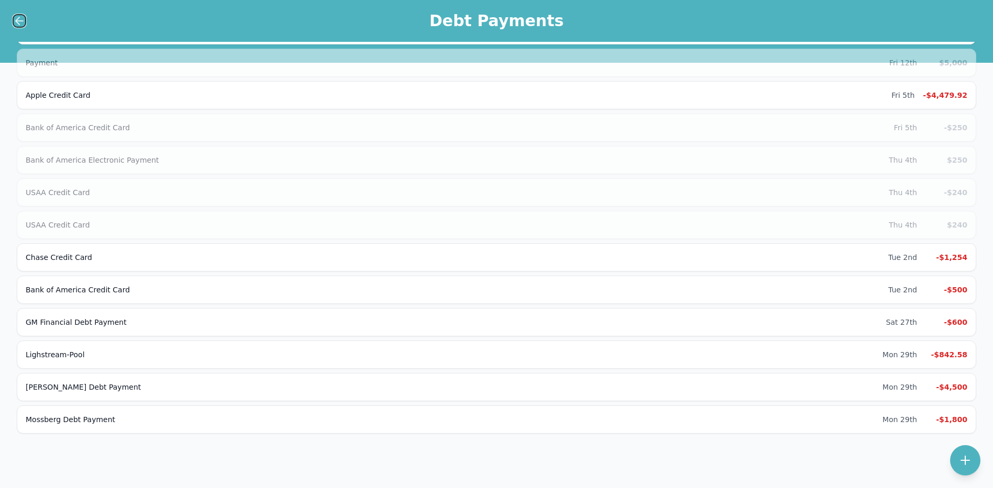
click at [15, 23] on icon at bounding box center [19, 21] width 13 height 13
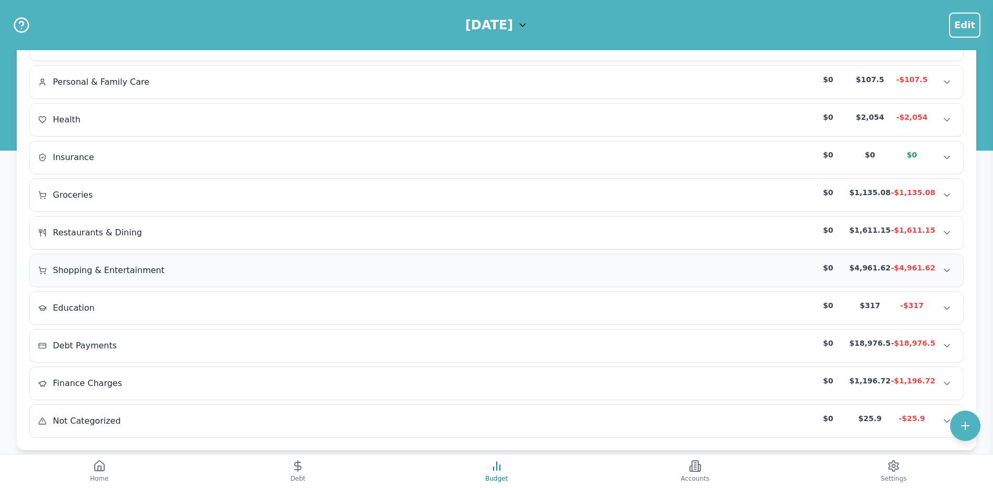
scroll to position [205, 0]
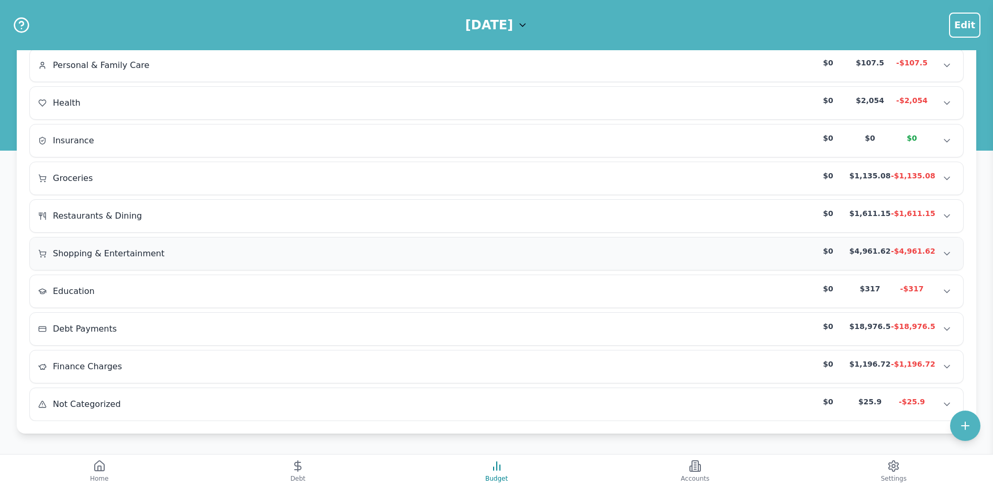
click at [669, 248] on div "Shopping & Entertainment $0 $4,961.62 -$4,961.62" at bounding box center [496, 254] width 917 height 16
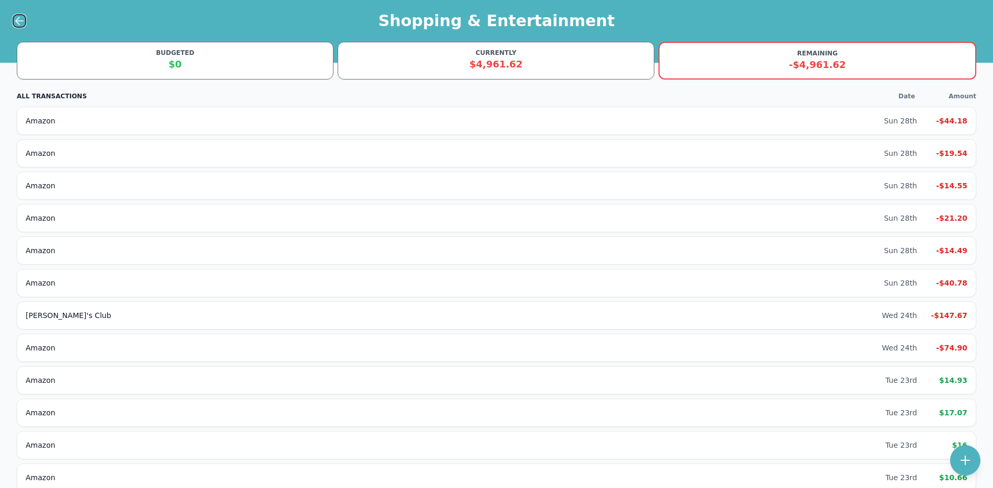
click at [23, 22] on icon at bounding box center [19, 21] width 13 height 13
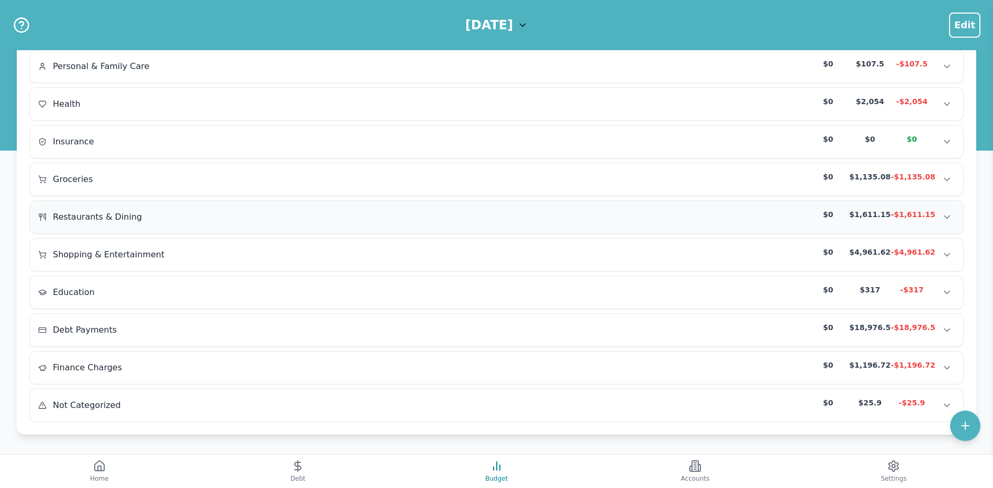
scroll to position [205, 0]
click at [699, 470] on icon at bounding box center [695, 466] width 13 height 13
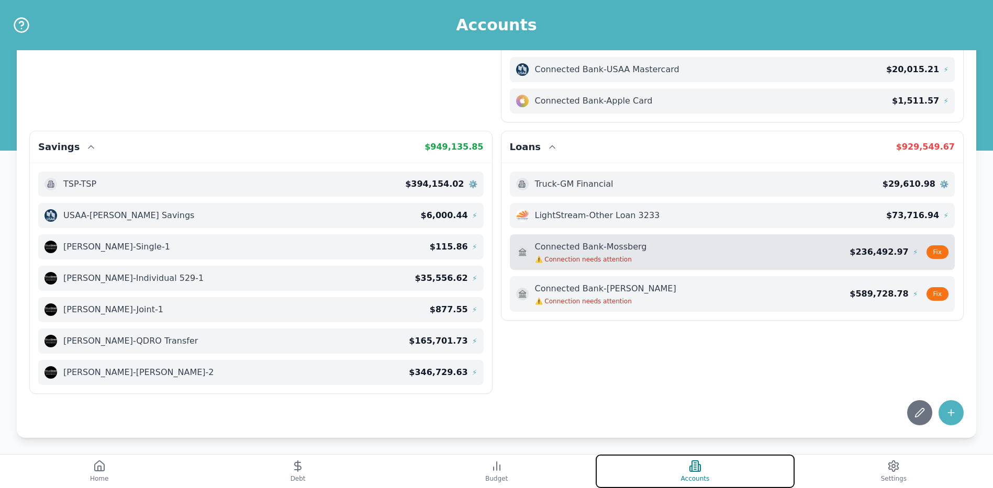
scroll to position [114, 0]
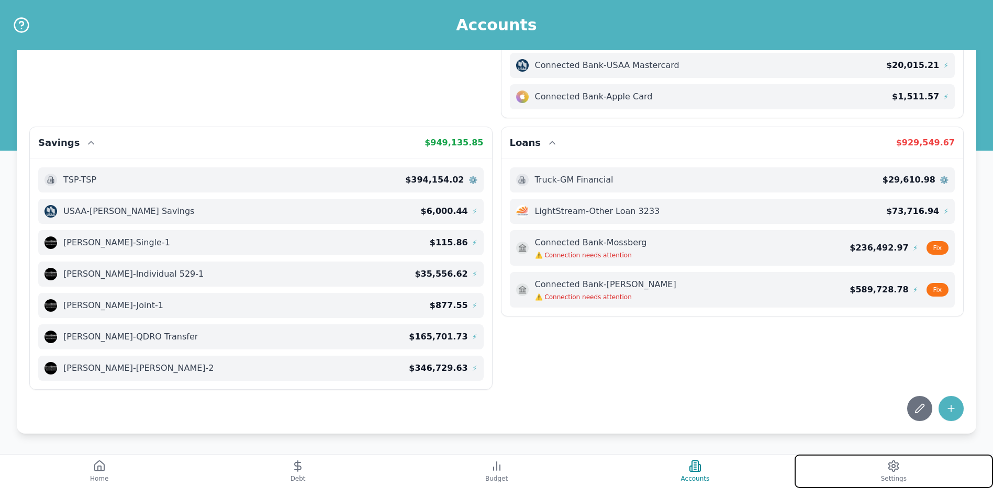
click at [839, 477] on button "Settings" at bounding box center [894, 472] width 198 height 34
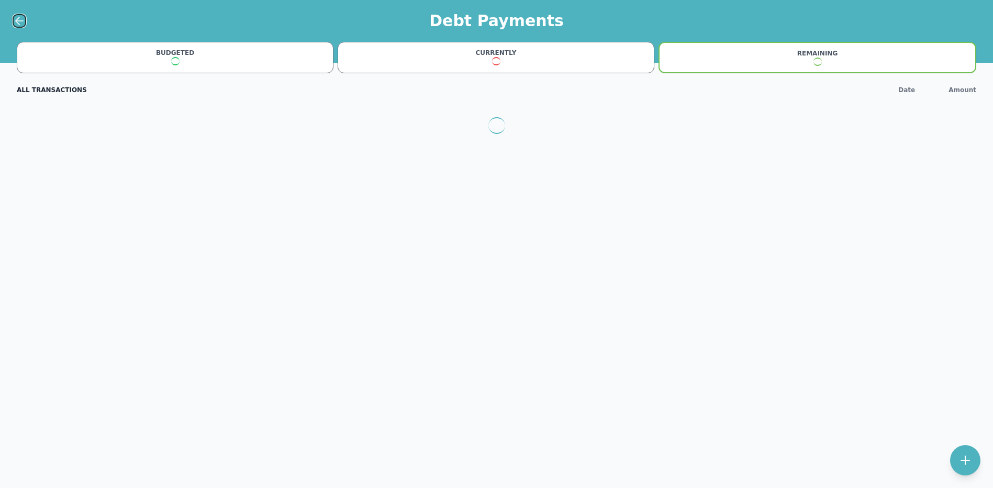
click at [20, 24] on icon at bounding box center [19, 21] width 13 height 13
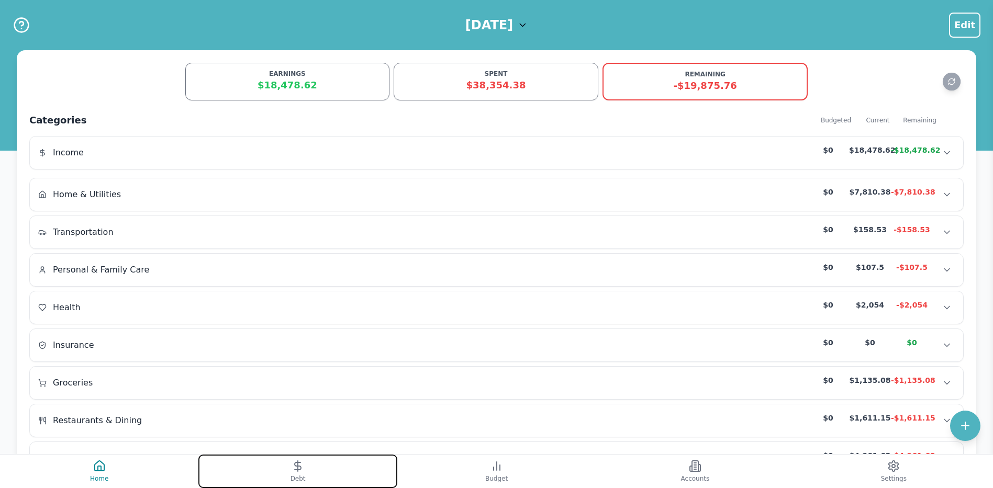
click at [299, 468] on icon at bounding box center [298, 466] width 13 height 13
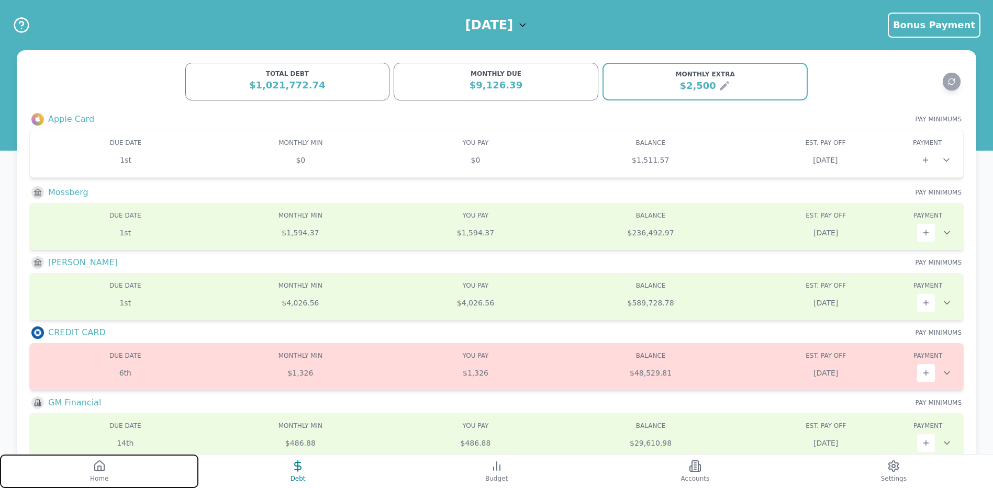
click at [121, 470] on button "Home" at bounding box center [99, 472] width 198 height 34
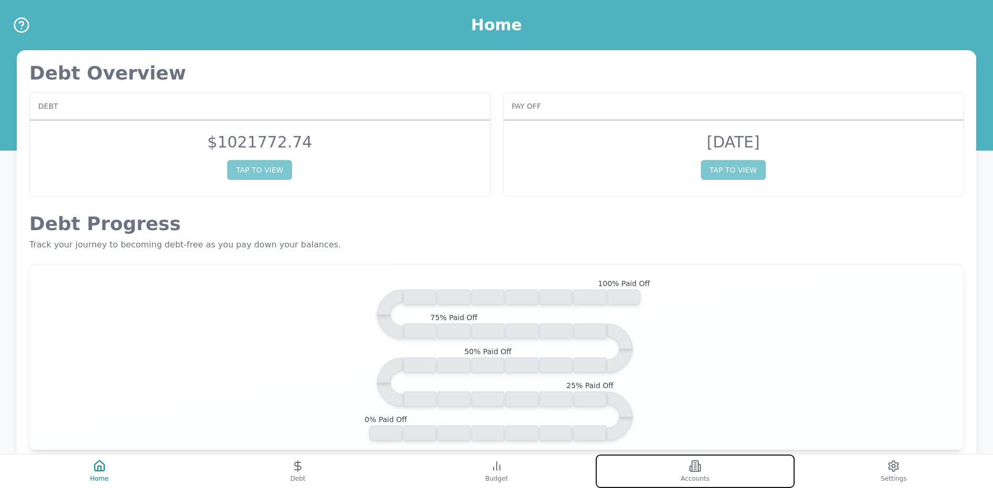
click at [690, 461] on icon at bounding box center [695, 466] width 13 height 13
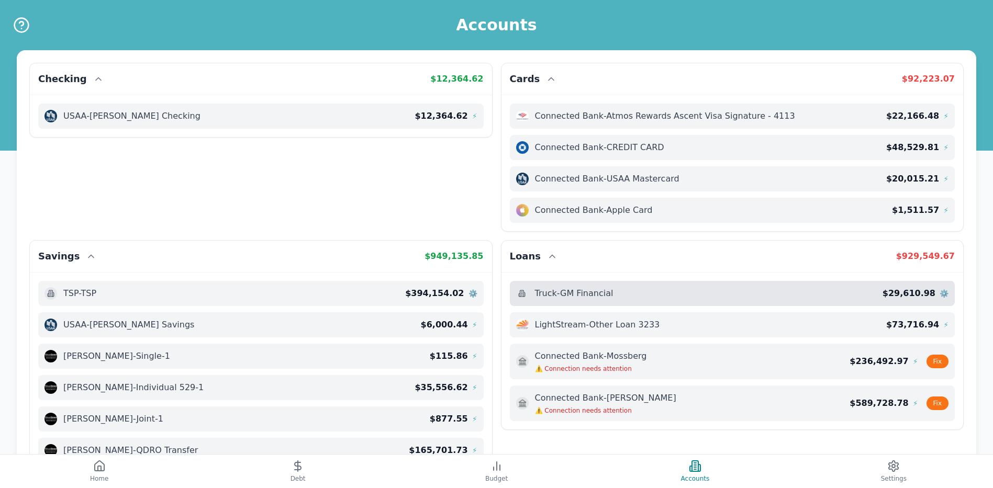
click at [907, 295] on span "$ 29,610.98" at bounding box center [909, 293] width 53 height 13
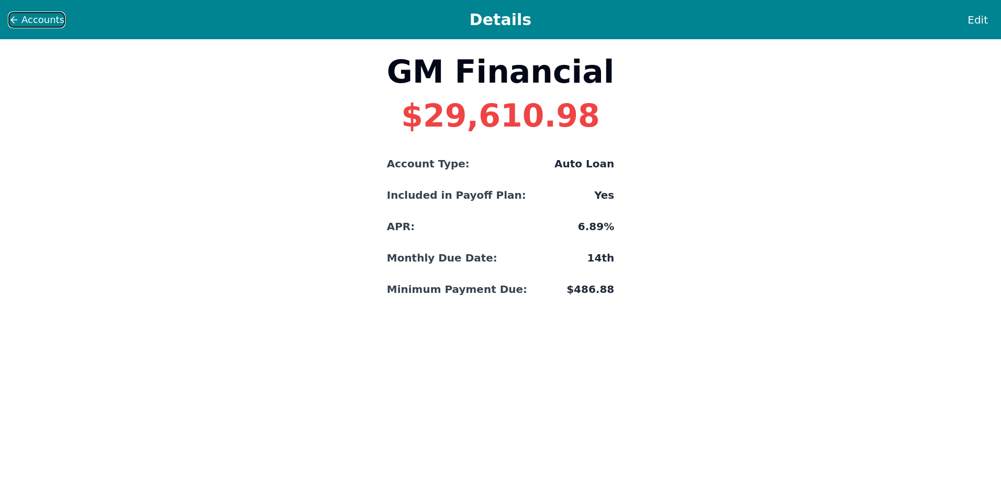
click at [25, 25] on span "Accounts" at bounding box center [42, 20] width 43 height 15
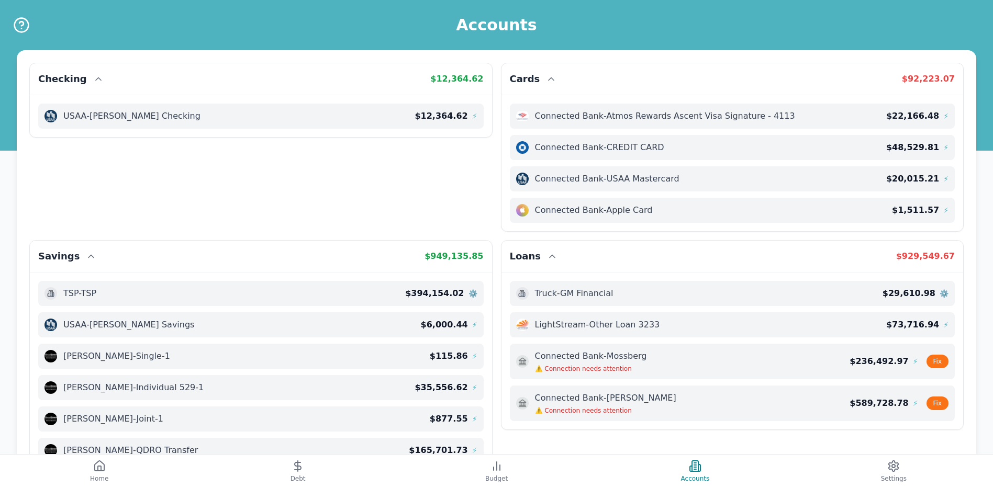
click at [841, 332] on div "LightStream - Other Loan 3233 $ 73,716.94 ⚡" at bounding box center [733, 325] width 446 height 25
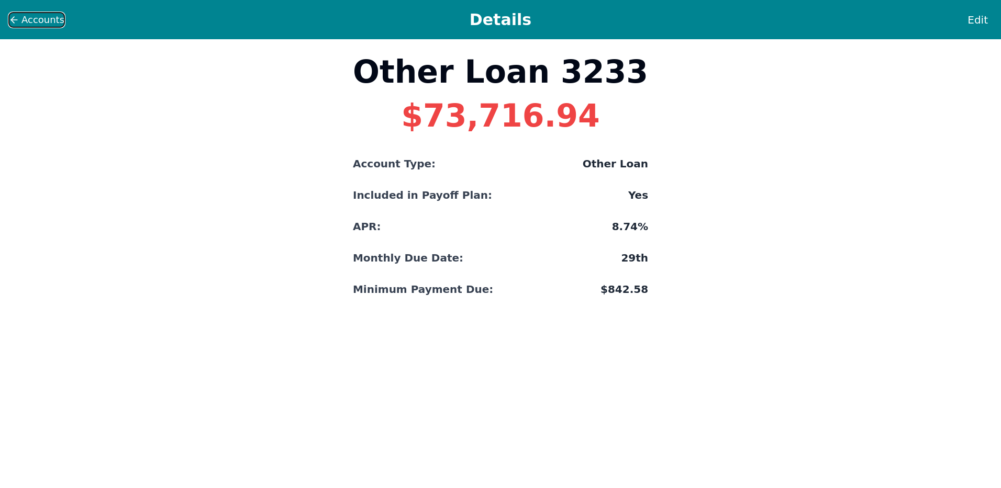
click at [38, 25] on span "Accounts" at bounding box center [42, 20] width 43 height 15
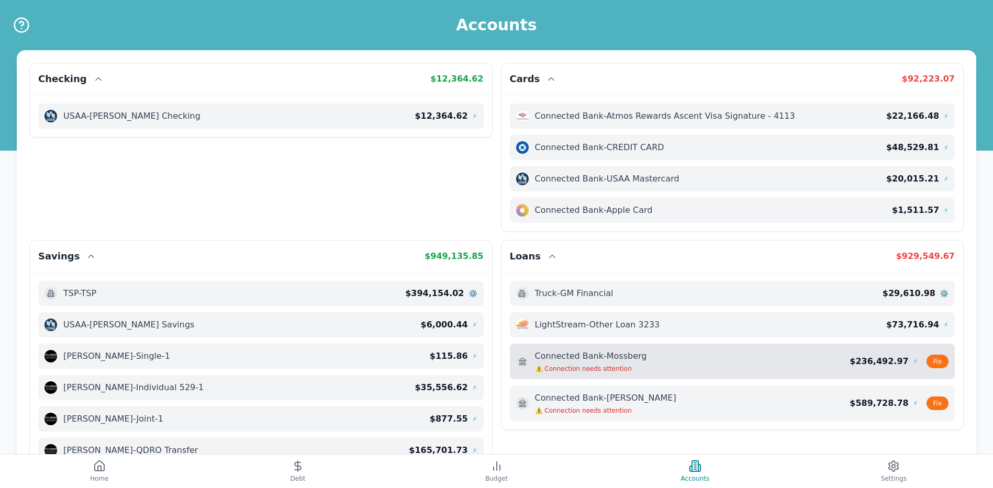
click at [848, 360] on div "Connected Bank - Mossberg ⚠️ Connection needs attention" at bounding box center [683, 361] width 334 height 23
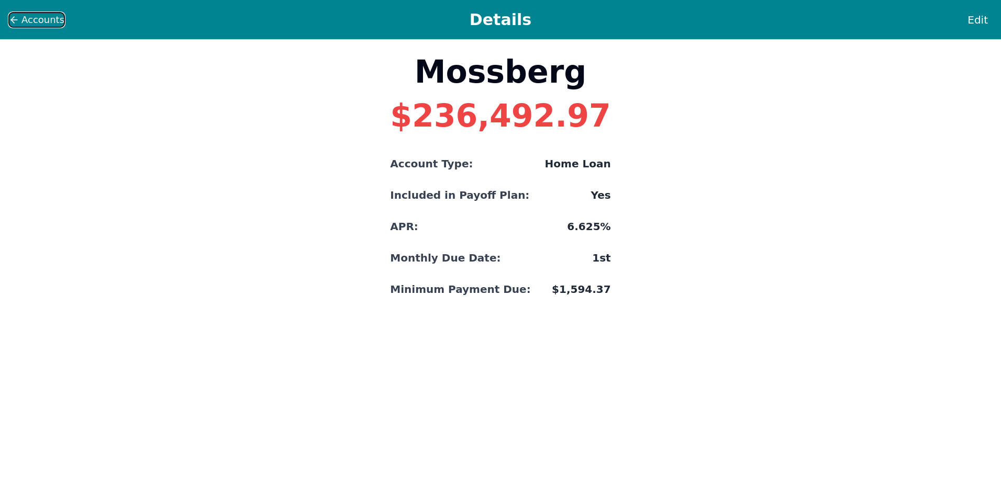
click at [40, 24] on span "Accounts" at bounding box center [42, 20] width 43 height 15
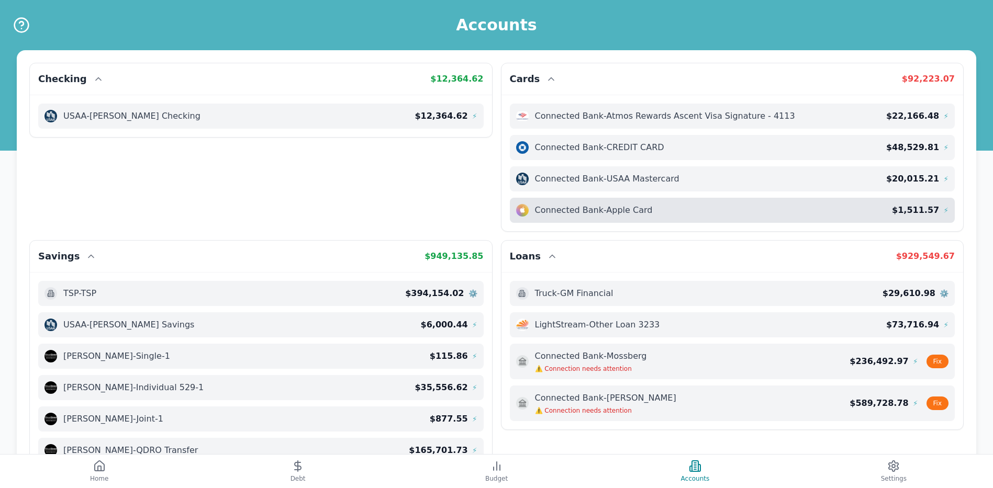
click at [869, 207] on div "Connected Bank - Apple Card" at bounding box center [704, 210] width 376 height 13
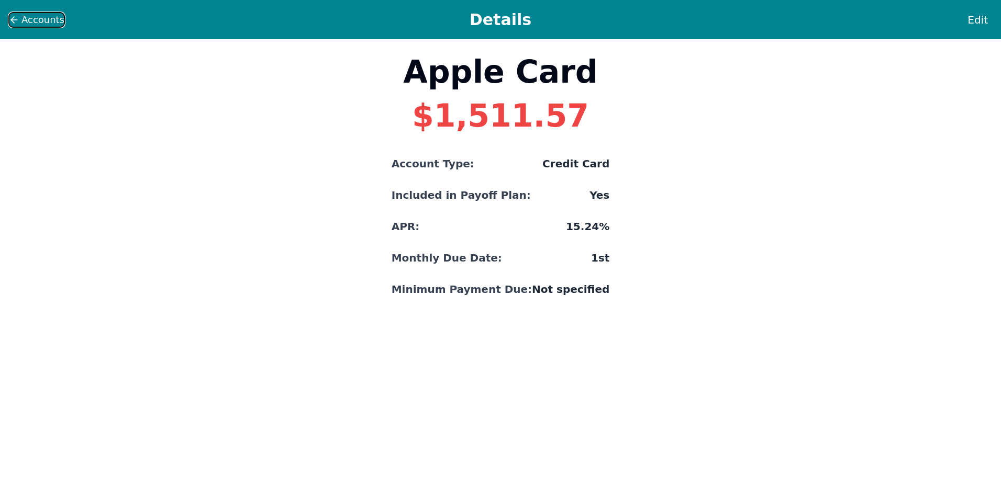
click at [42, 21] on span "Accounts" at bounding box center [42, 20] width 43 height 15
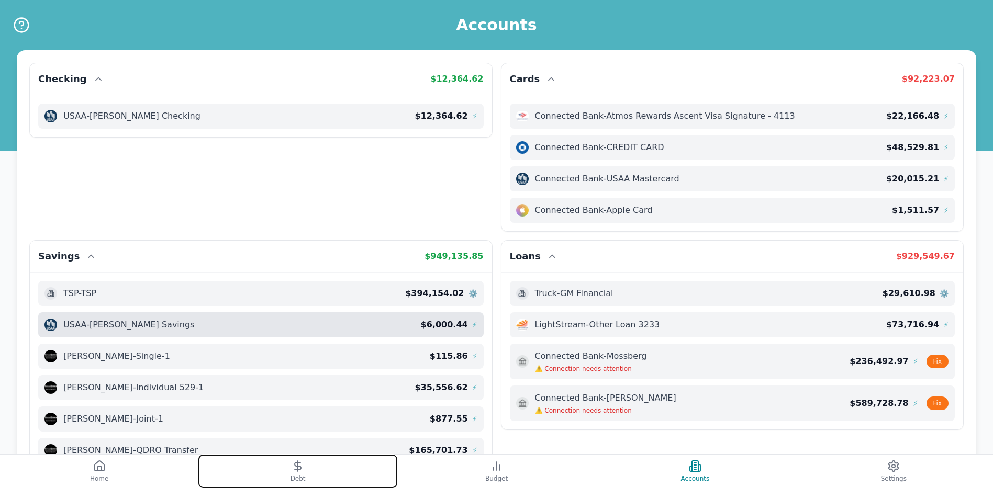
drag, startPoint x: 333, startPoint y: 472, endPoint x: 333, endPoint y: 337, distance: 135.1
click at [333, 472] on button "Debt" at bounding box center [297, 472] width 198 height 34
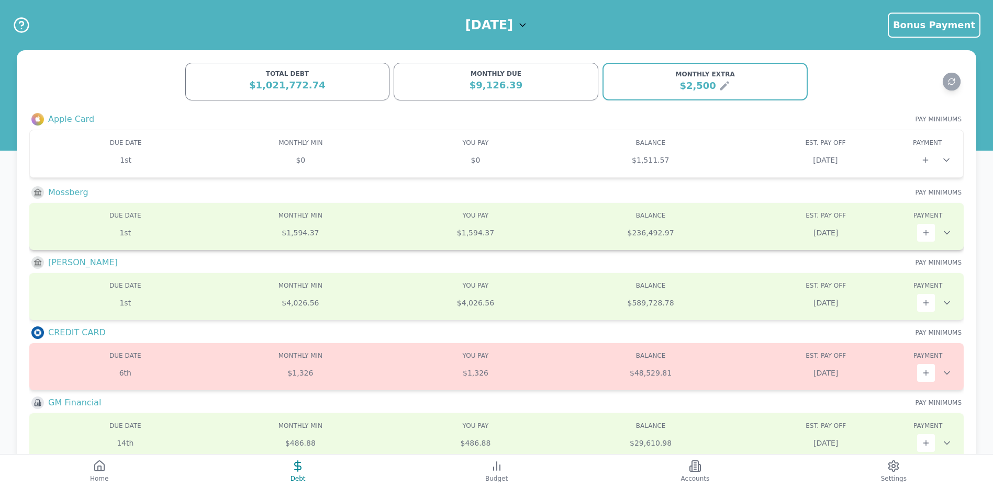
click at [620, 239] on div "1st $1,594.37 $1,594.37 $236,492.97 Nov 2035" at bounding box center [497, 233] width 918 height 18
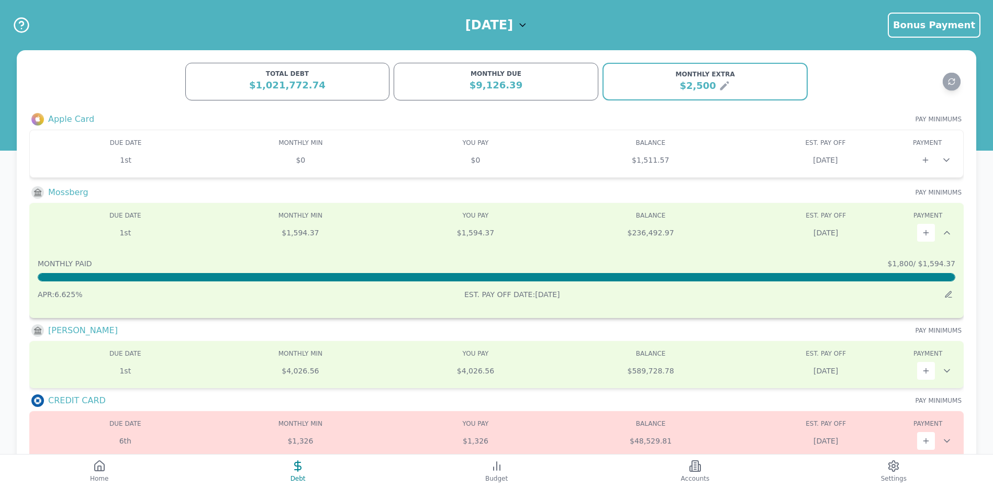
click at [620, 239] on div "1st $1,594.37 $1,594.37 $236,492.97 Nov 2035" at bounding box center [497, 233] width 918 height 18
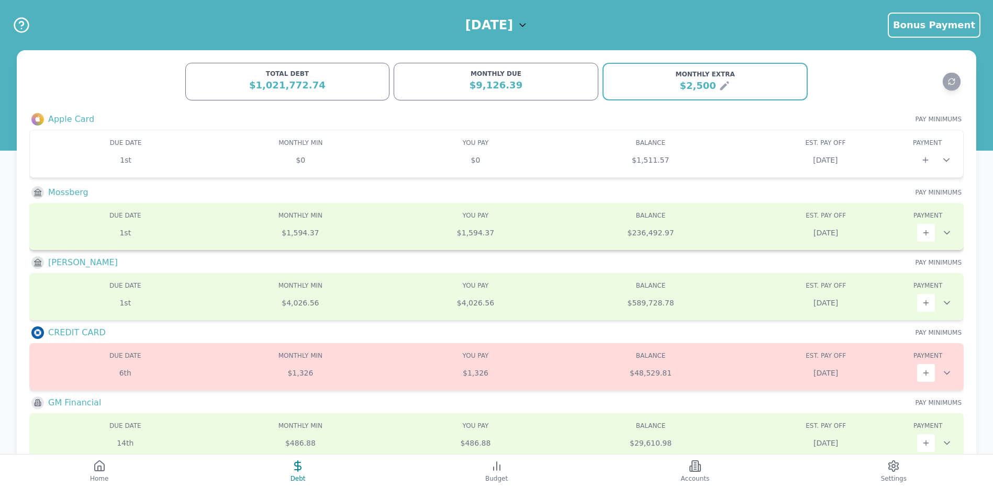
click at [664, 235] on div "$236,492.97" at bounding box center [650, 233] width 175 height 10
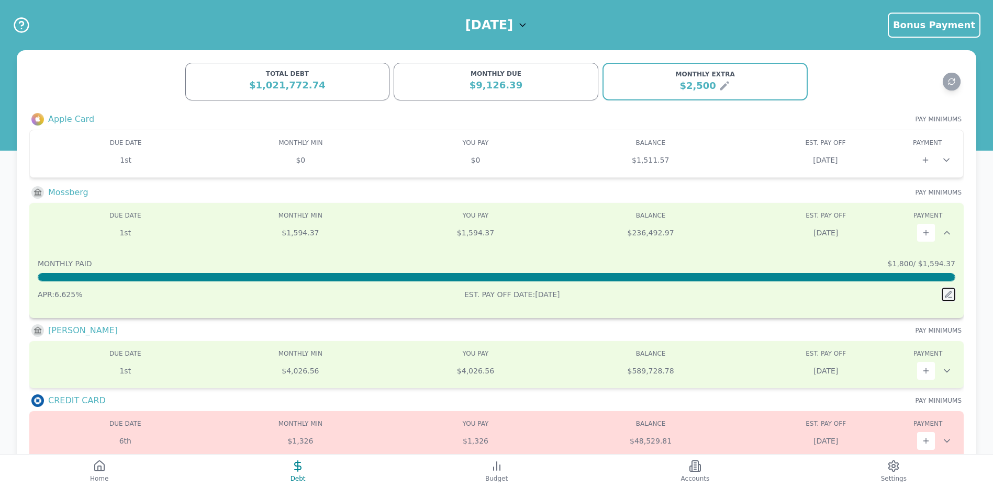
click at [948, 292] on icon at bounding box center [949, 295] width 8 height 8
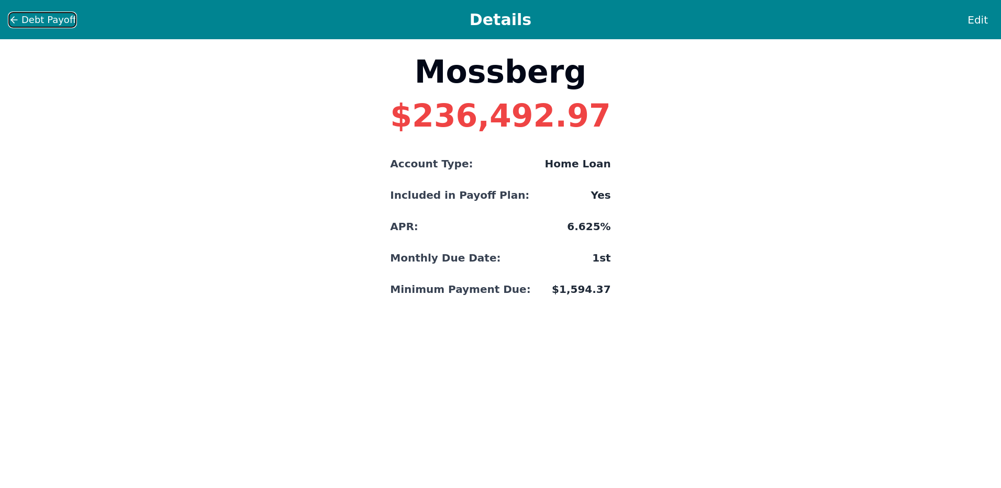
click at [25, 19] on span "Debt Payoff" at bounding box center [48, 20] width 54 height 15
